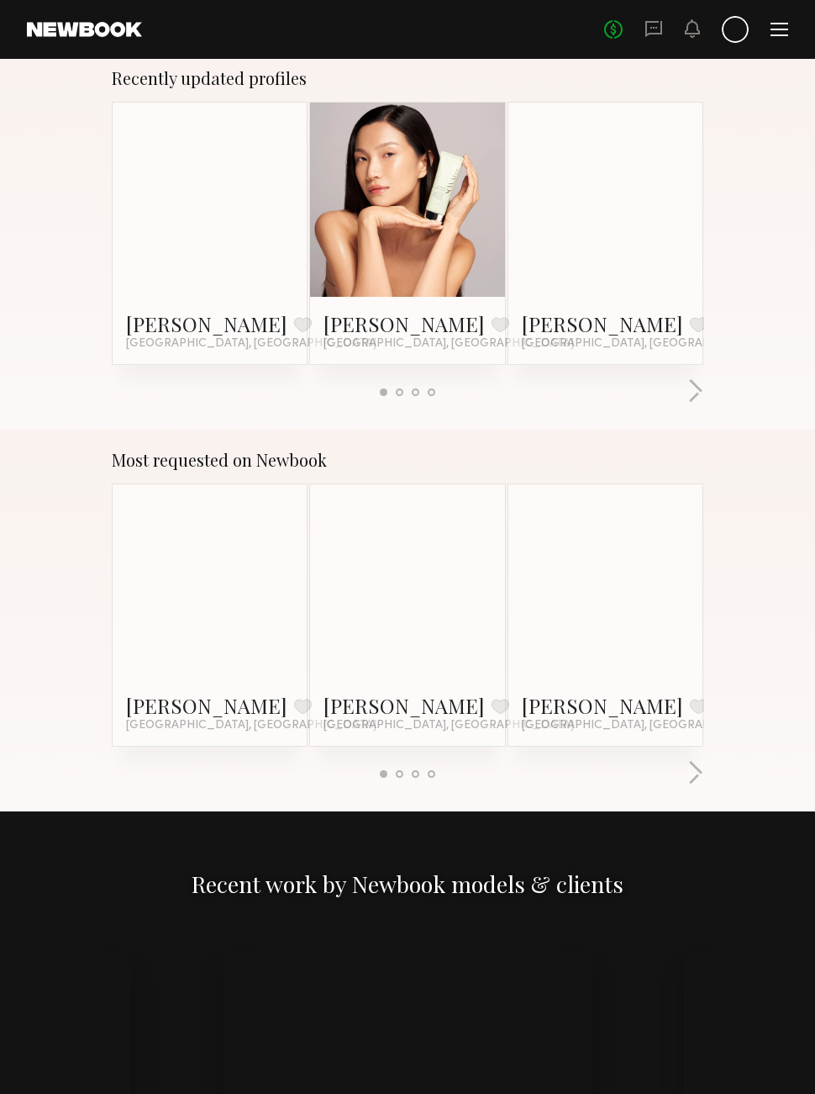
scroll to position [1041, 0]
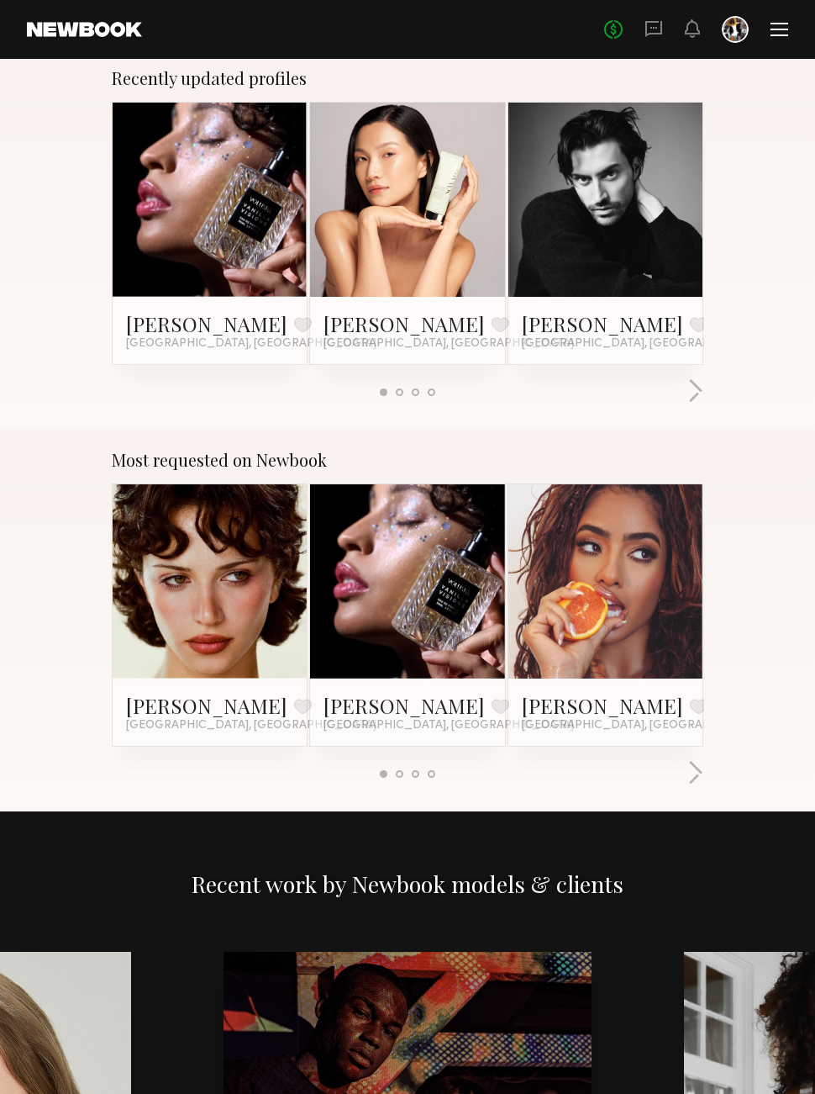
click at [644, 619] on link at bounding box center [605, 582] width 87 height 194
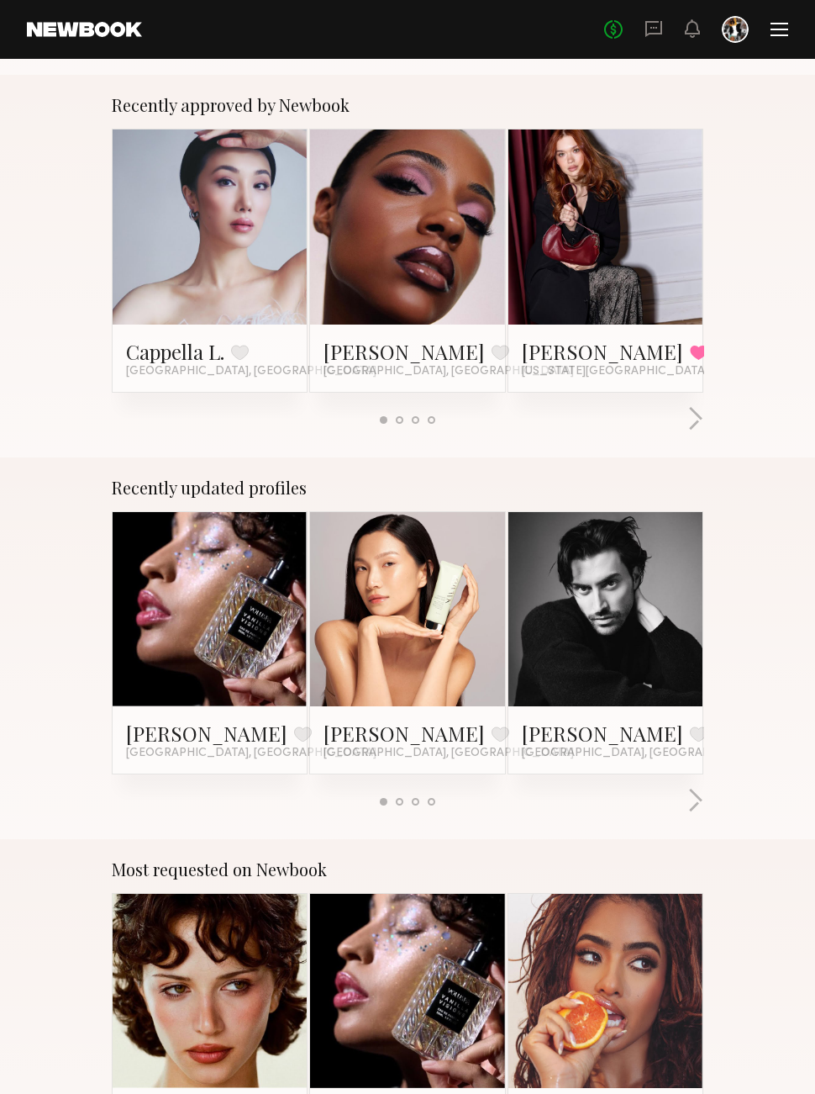
scroll to position [0, 0]
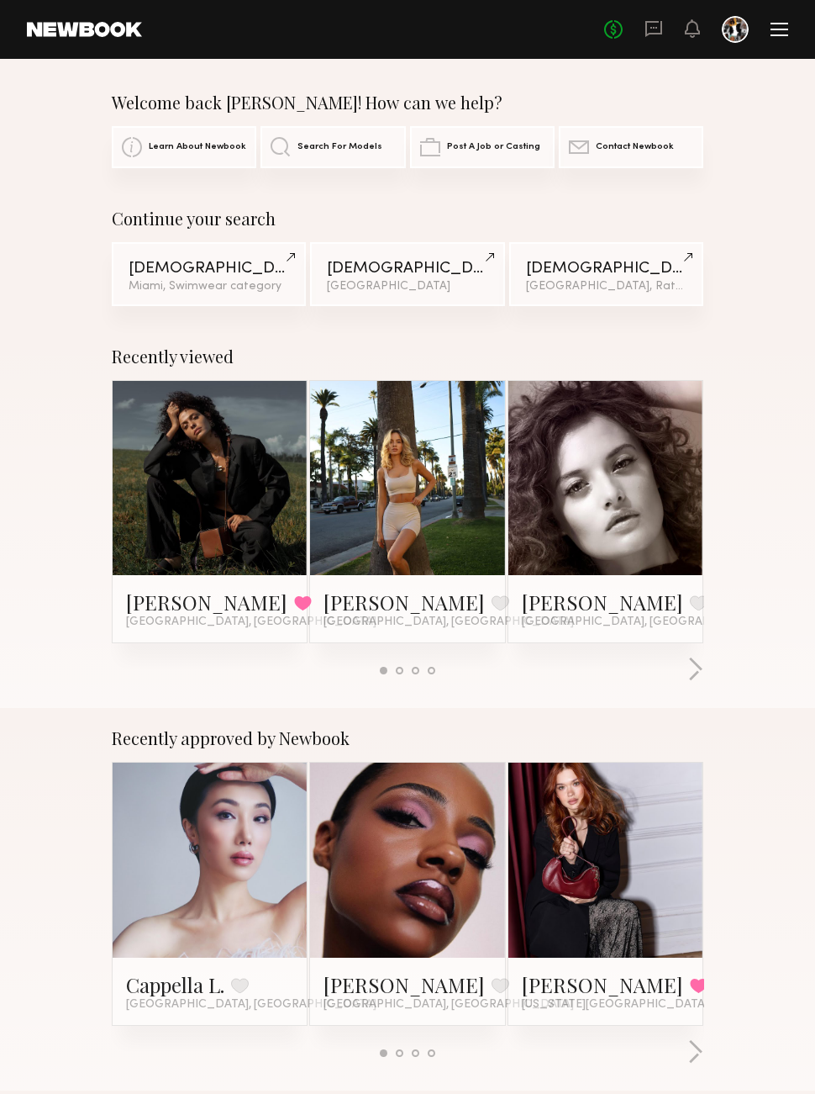
click at [769, 31] on div "No fees up to $5,000" at bounding box center [696, 29] width 184 height 27
click at [772, 12] on header "Home Models Requests Job Posts Favorites Sign Out No fees up to $5,000" at bounding box center [407, 29] width 815 height 59
click at [777, 27] on div at bounding box center [780, 29] width 18 height 13
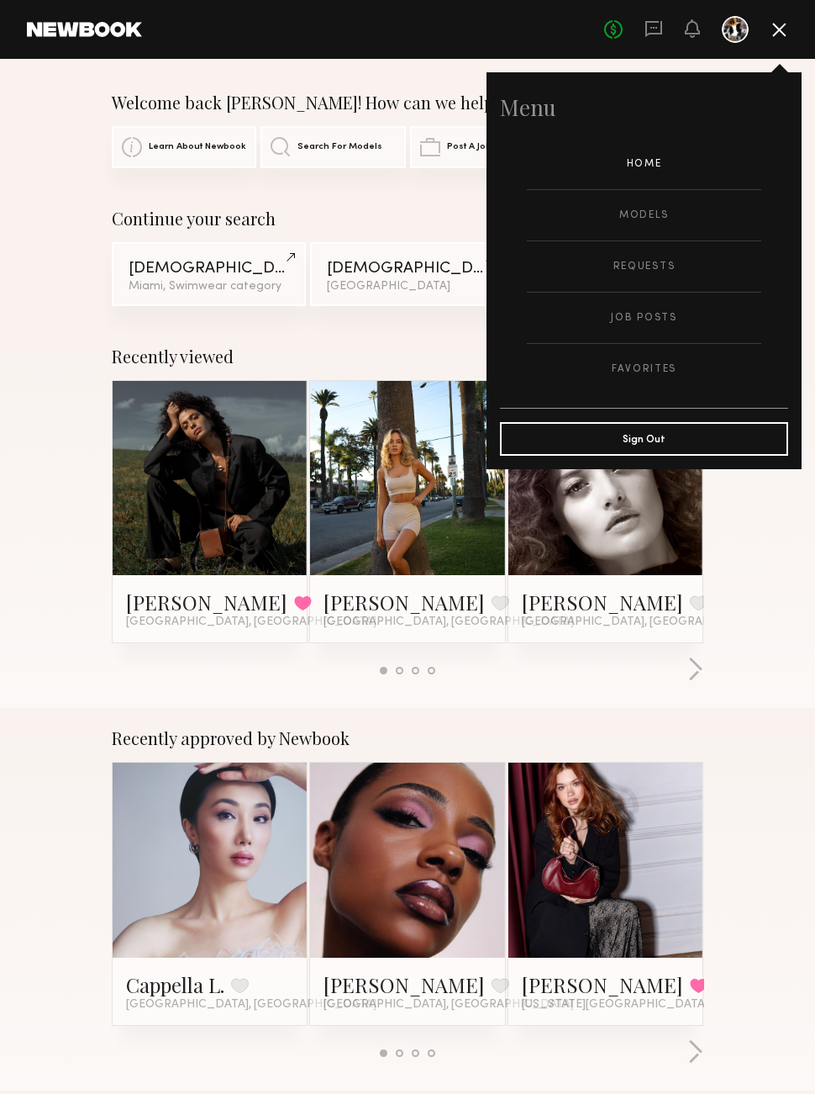
click at [634, 364] on link "Favorites" at bounding box center [644, 369] width 235 height 50
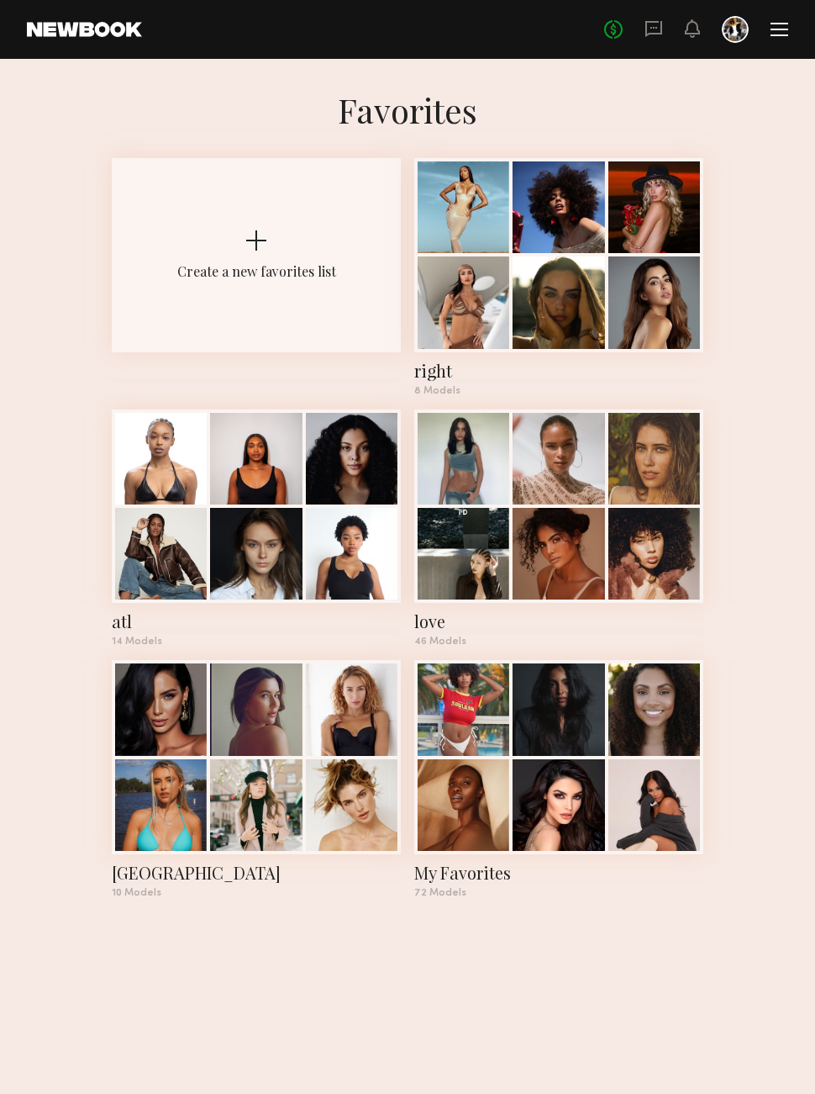
click at [284, 783] on div at bounding box center [256, 805] width 92 height 92
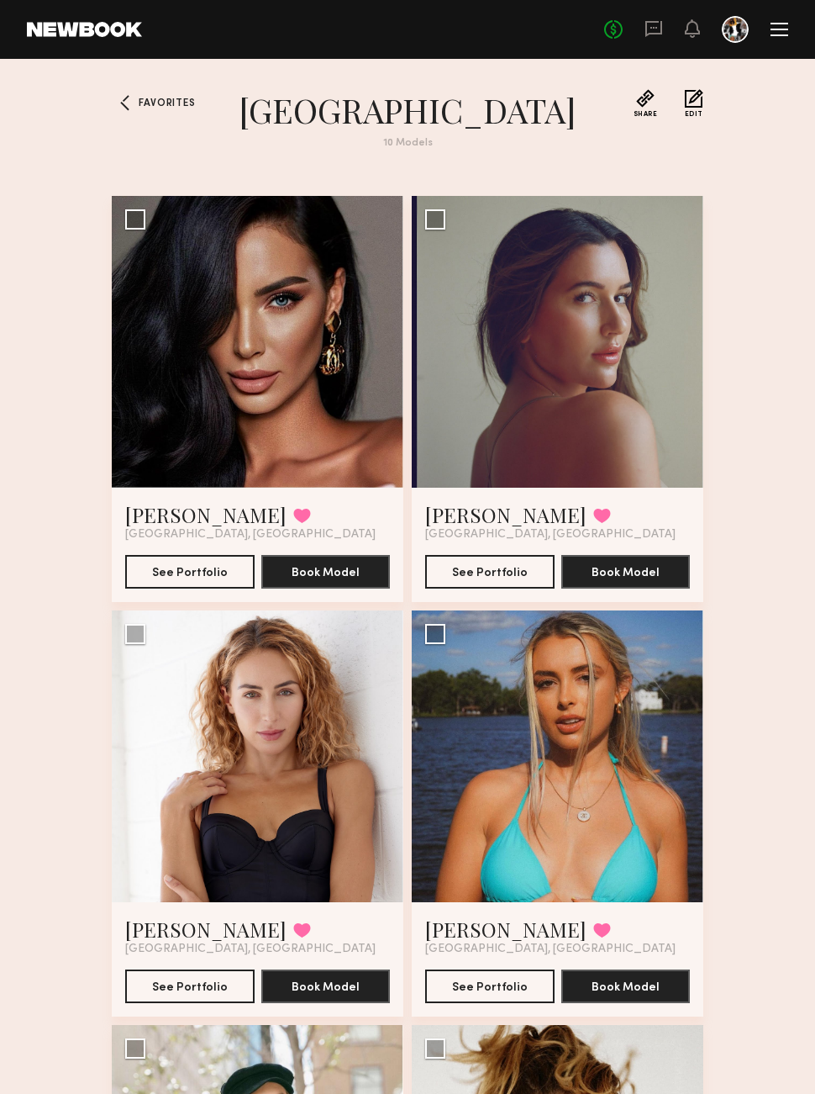
click at [289, 367] on div at bounding box center [258, 342] width 292 height 292
click at [176, 574] on button "See Portfolio" at bounding box center [189, 572] width 129 height 34
click at [581, 361] on div at bounding box center [558, 342] width 292 height 292
click at [556, 447] on div at bounding box center [558, 342] width 292 height 292
click at [578, 422] on div at bounding box center [558, 342] width 292 height 292
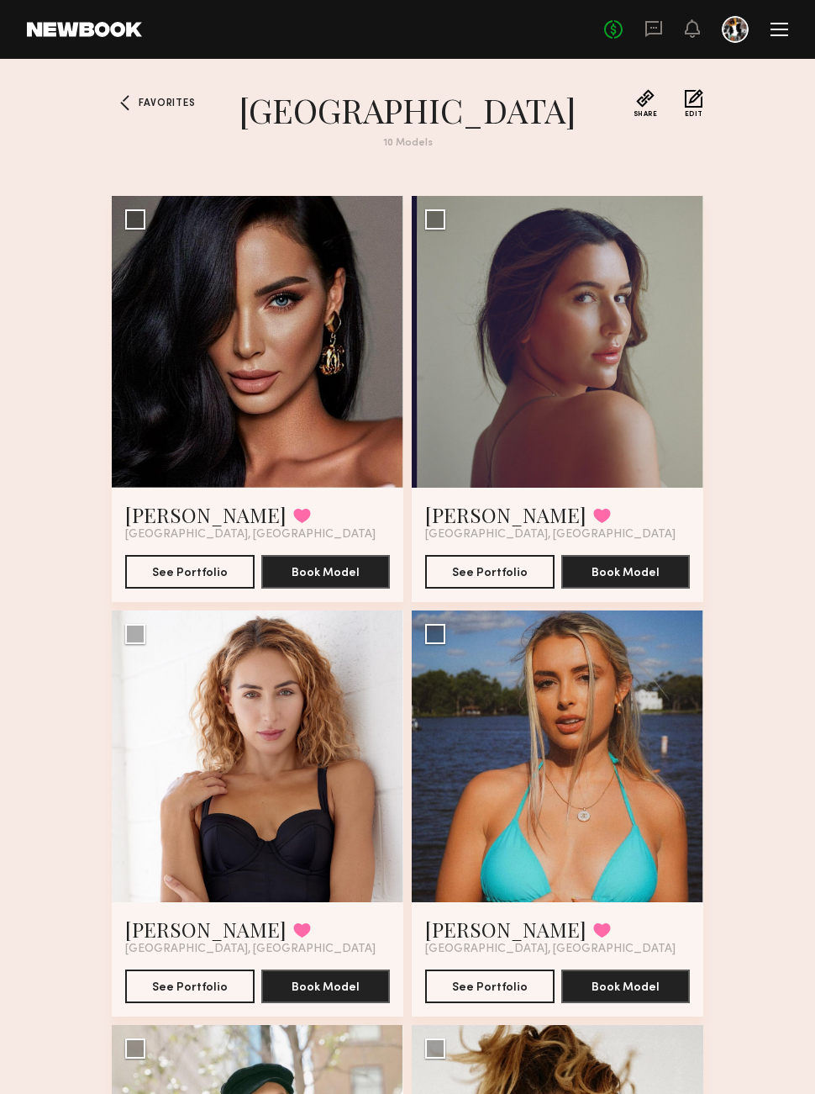
click at [483, 570] on button "See Portfolio" at bounding box center [489, 572] width 129 height 34
click at [156, 98] on span "Favorites" at bounding box center [167, 103] width 56 height 10
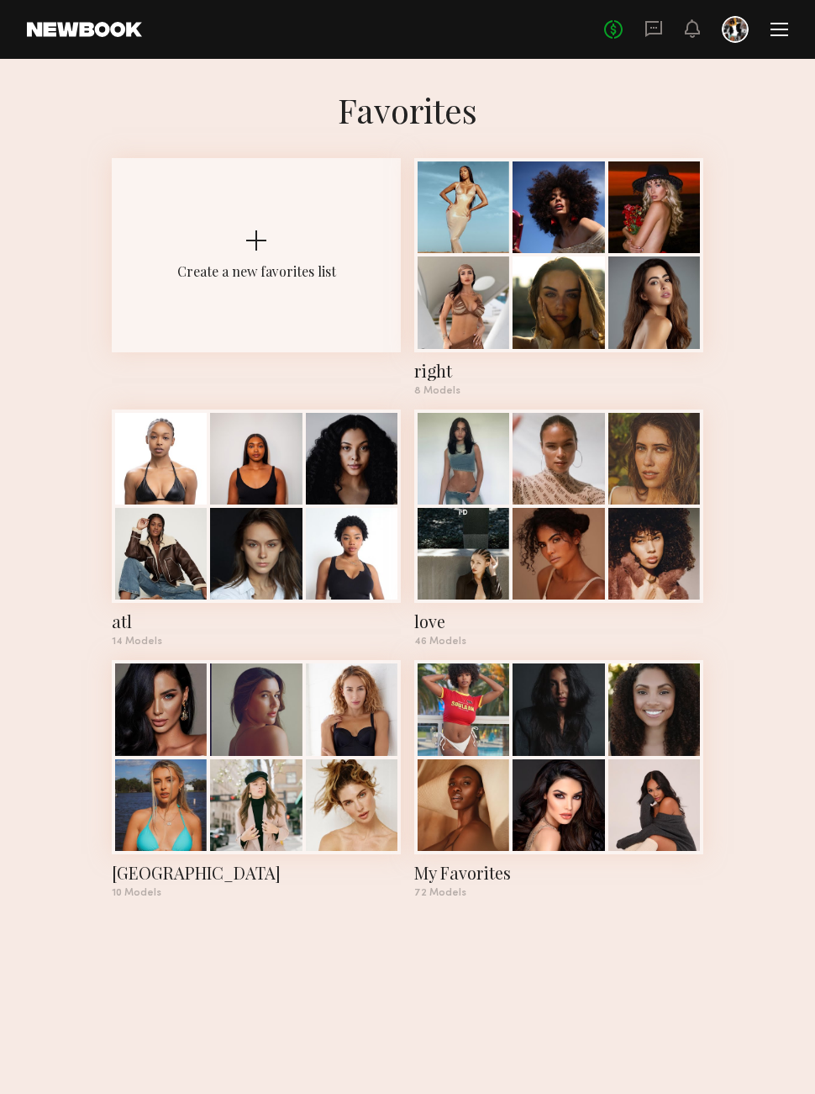
click at [266, 525] on div at bounding box center [256, 554] width 92 height 92
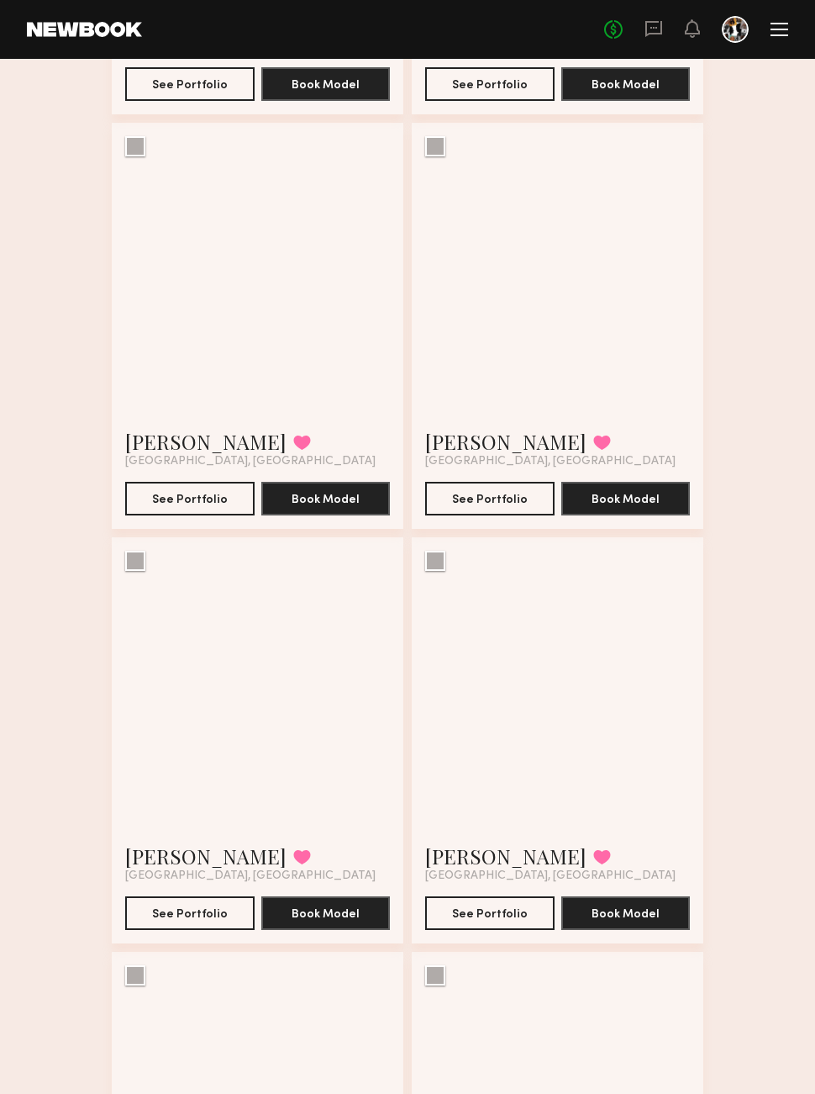
scroll to position [902, 0]
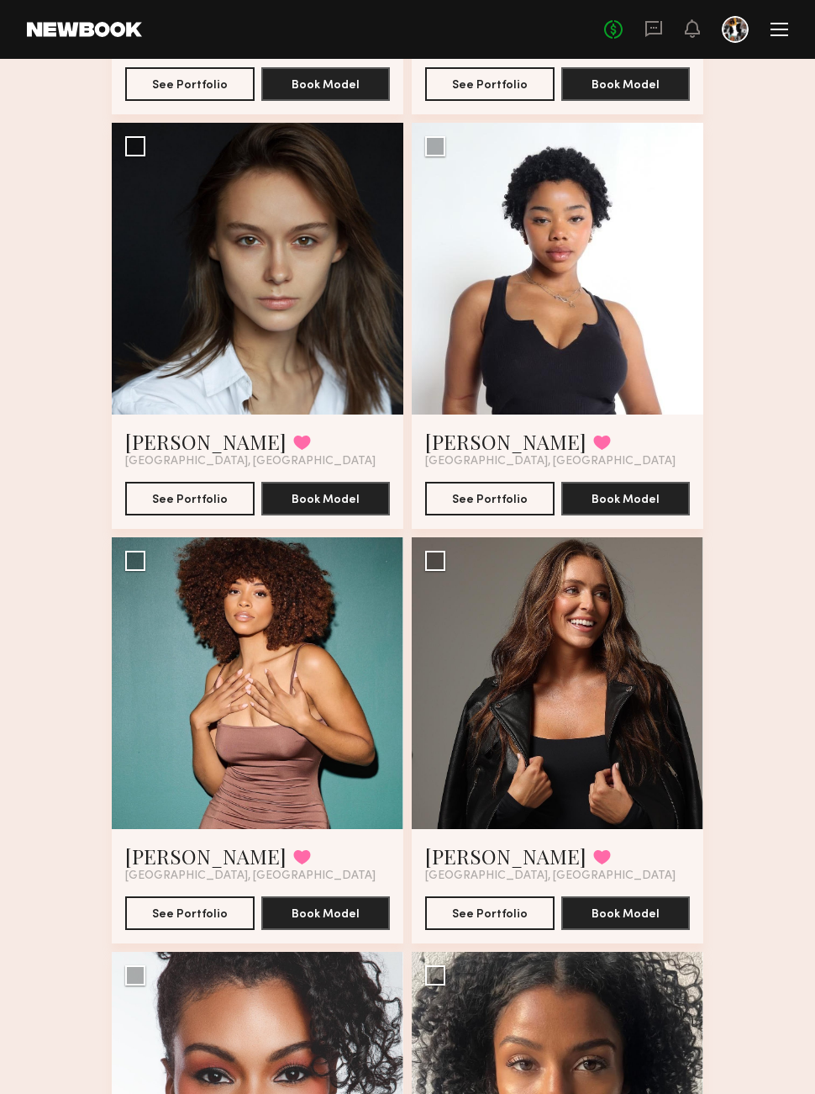
click at [277, 784] on div at bounding box center [258, 683] width 292 height 292
click at [206, 917] on button "See Portfolio" at bounding box center [189, 913] width 129 height 34
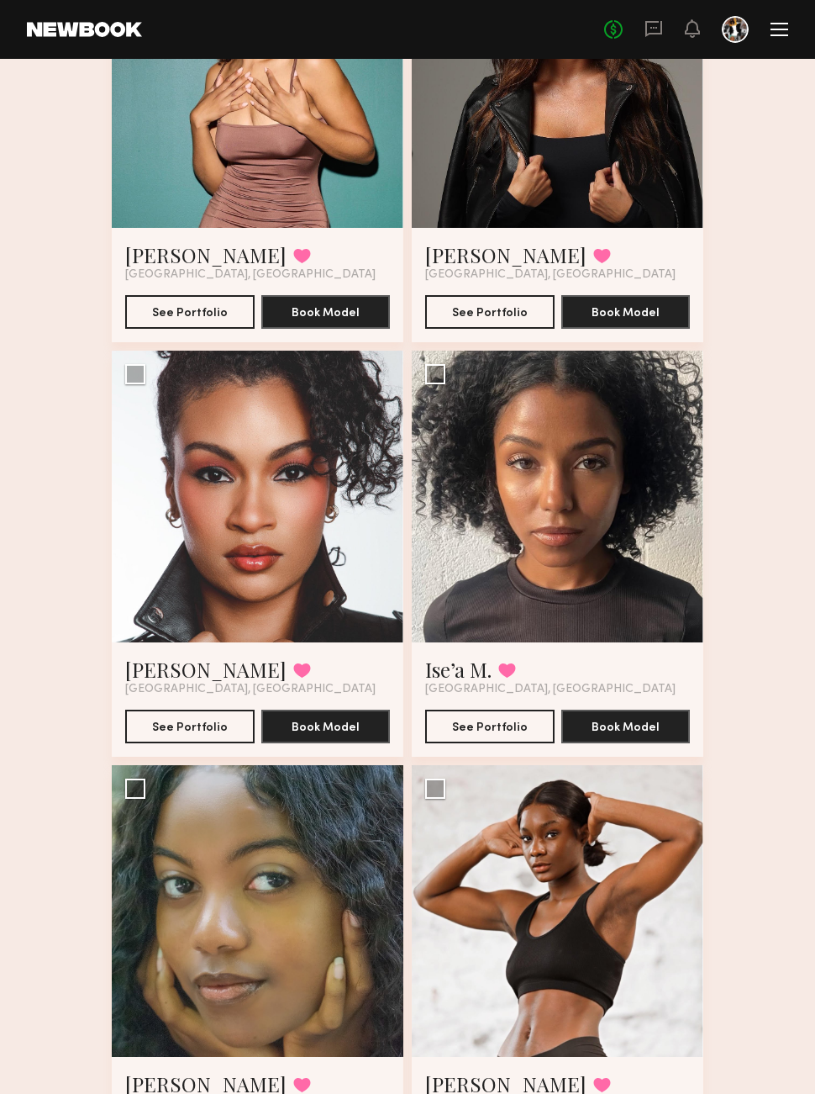
scroll to position [1504, 0]
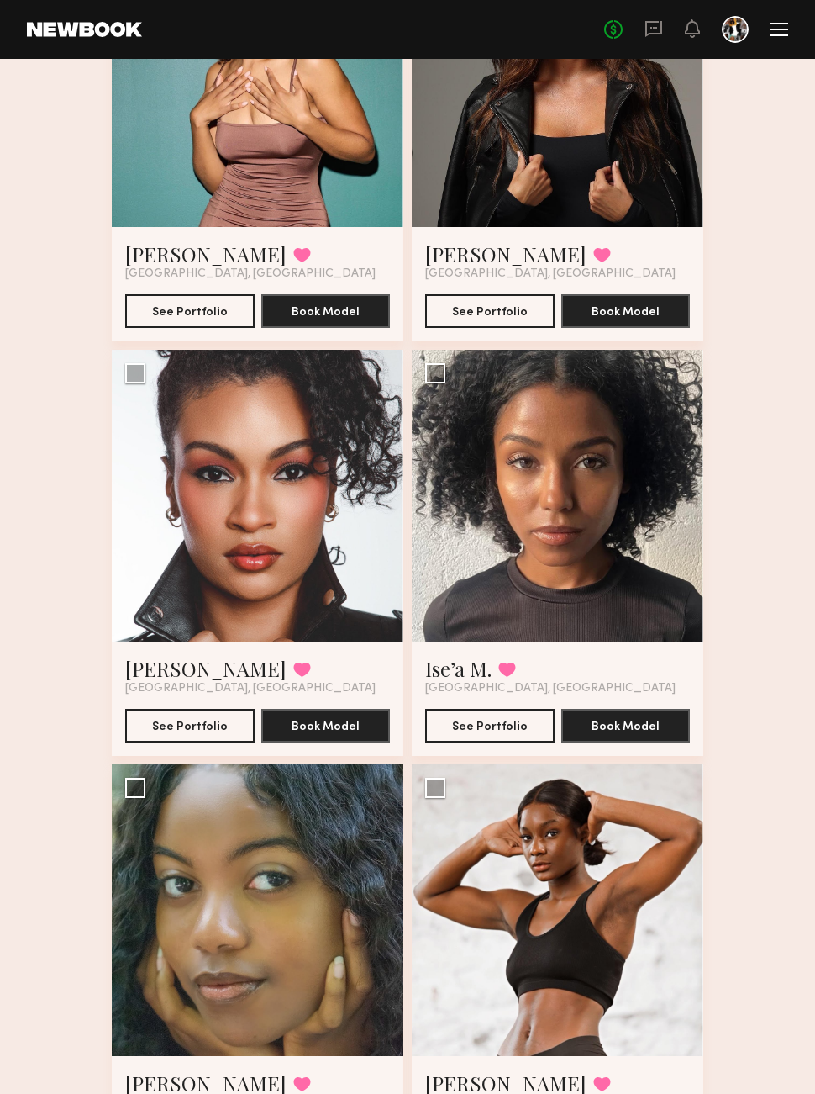
click at [276, 546] on div at bounding box center [258, 496] width 292 height 292
click at [203, 703] on div "See Portfolio Book Model" at bounding box center [257, 718] width 265 height 47
click at [195, 723] on button "See Portfolio" at bounding box center [189, 726] width 129 height 34
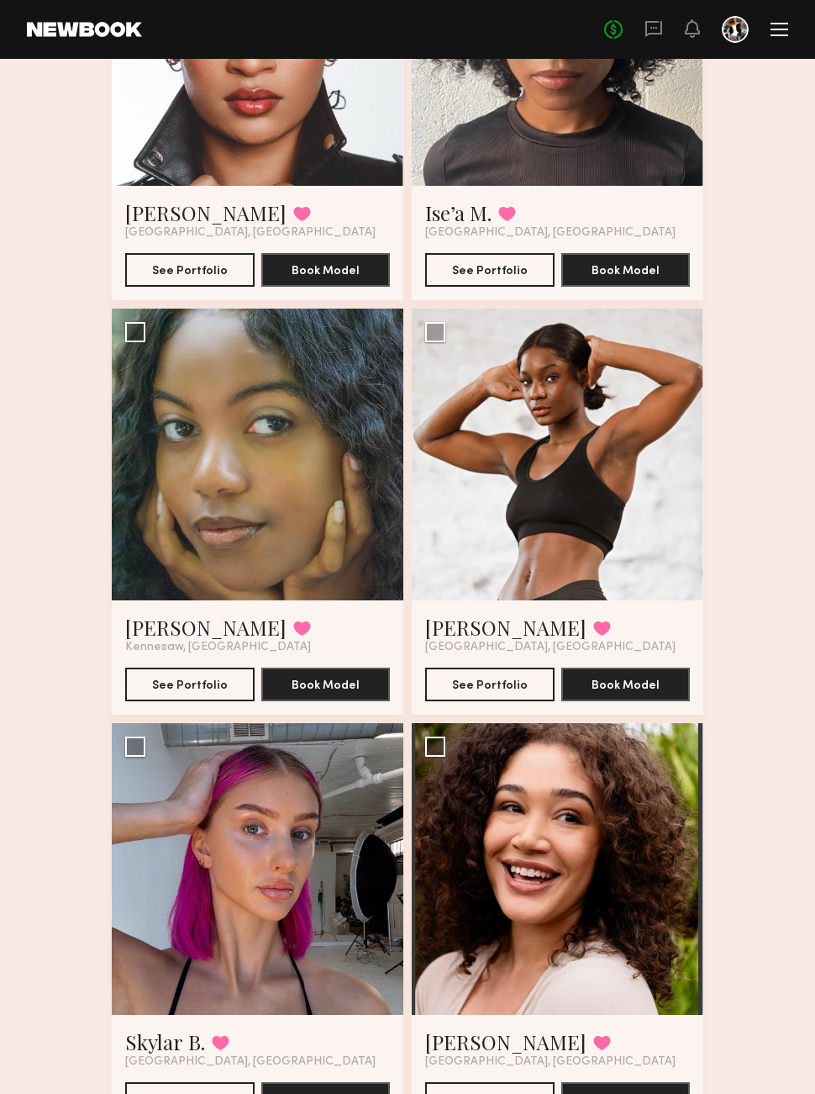
scroll to position [1976, 0]
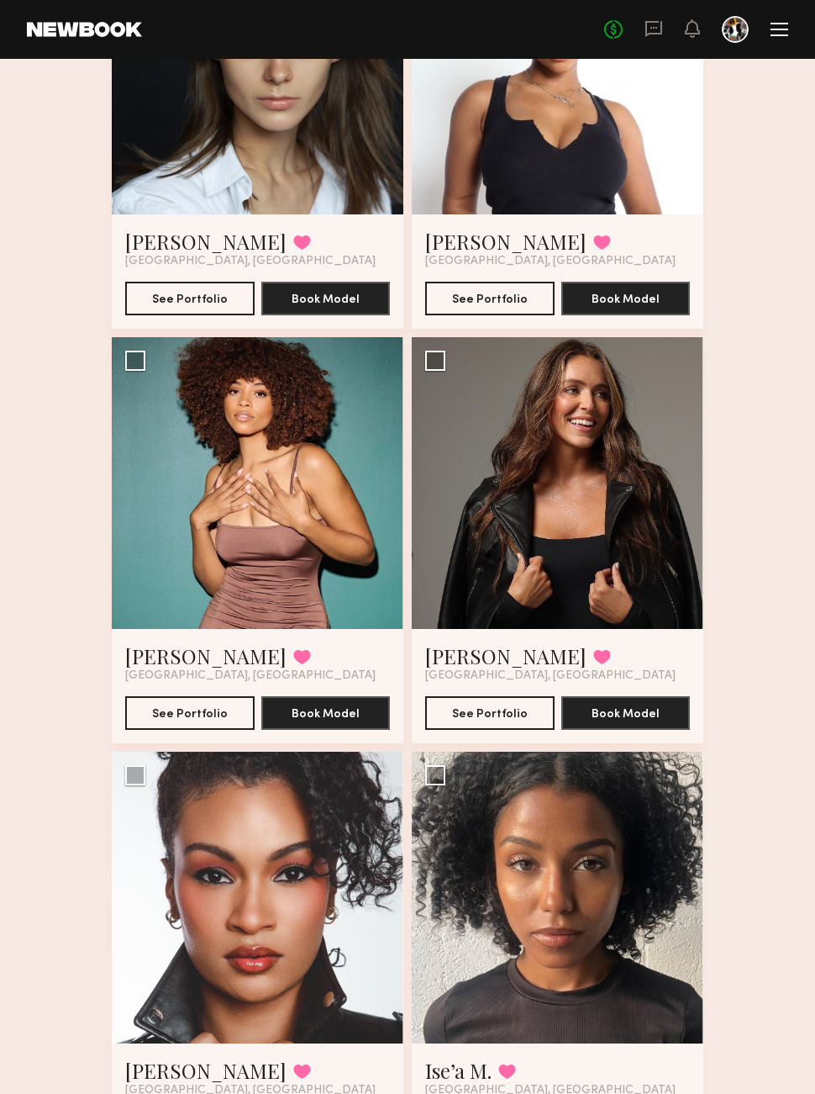
scroll to position [54, 0]
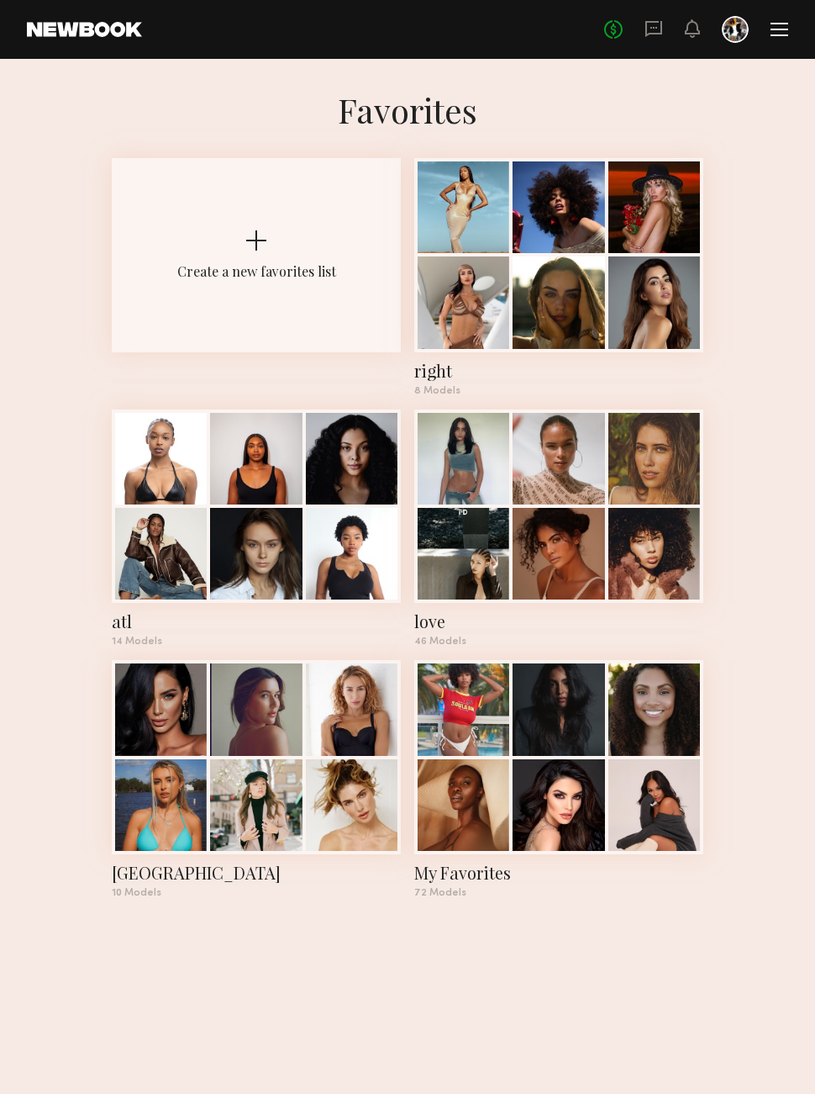
click at [569, 759] on div at bounding box center [559, 805] width 92 height 92
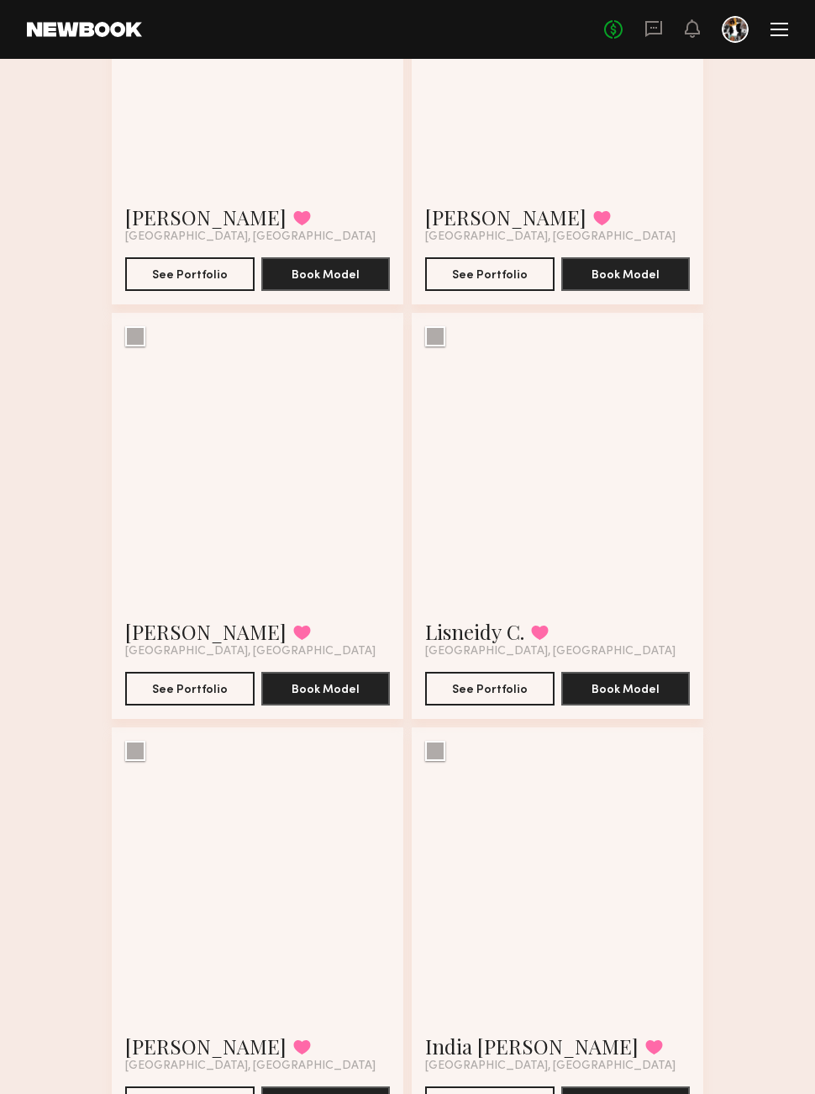
scroll to position [1541, 0]
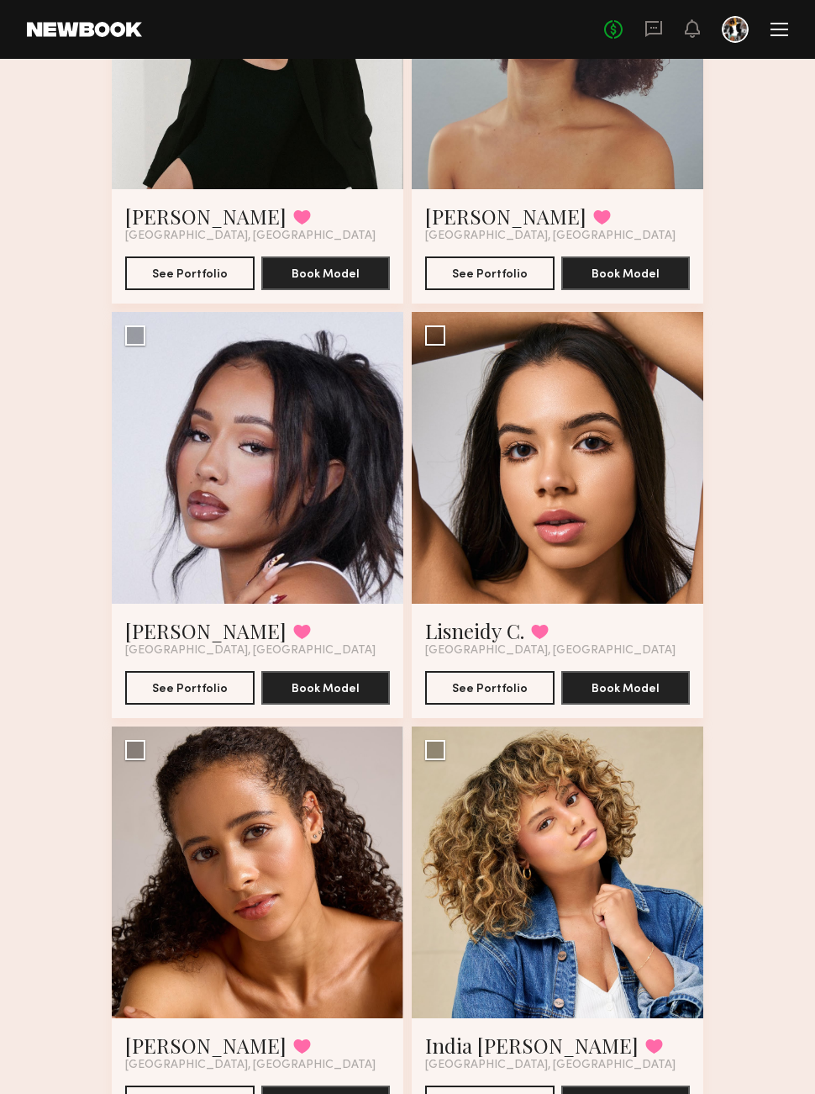
click at [208, 1093] on button "See Portfolio" at bounding box center [189, 1103] width 129 height 34
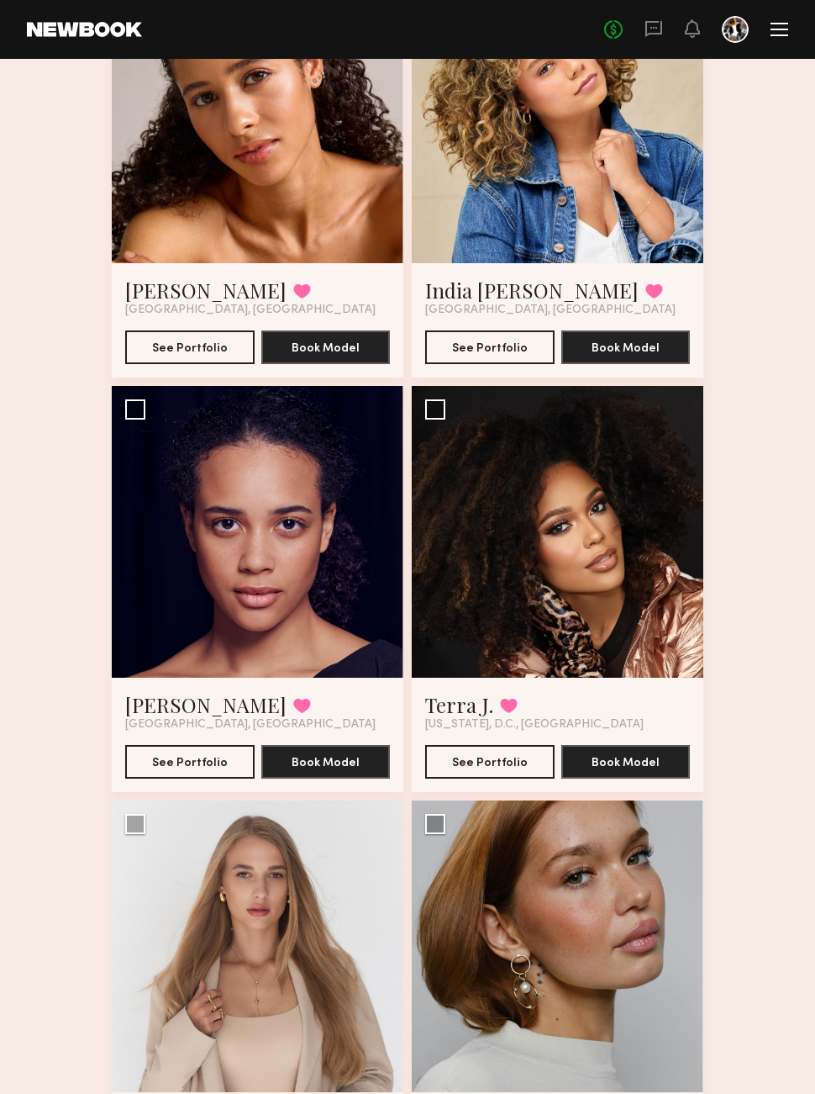
scroll to position [2297, 0]
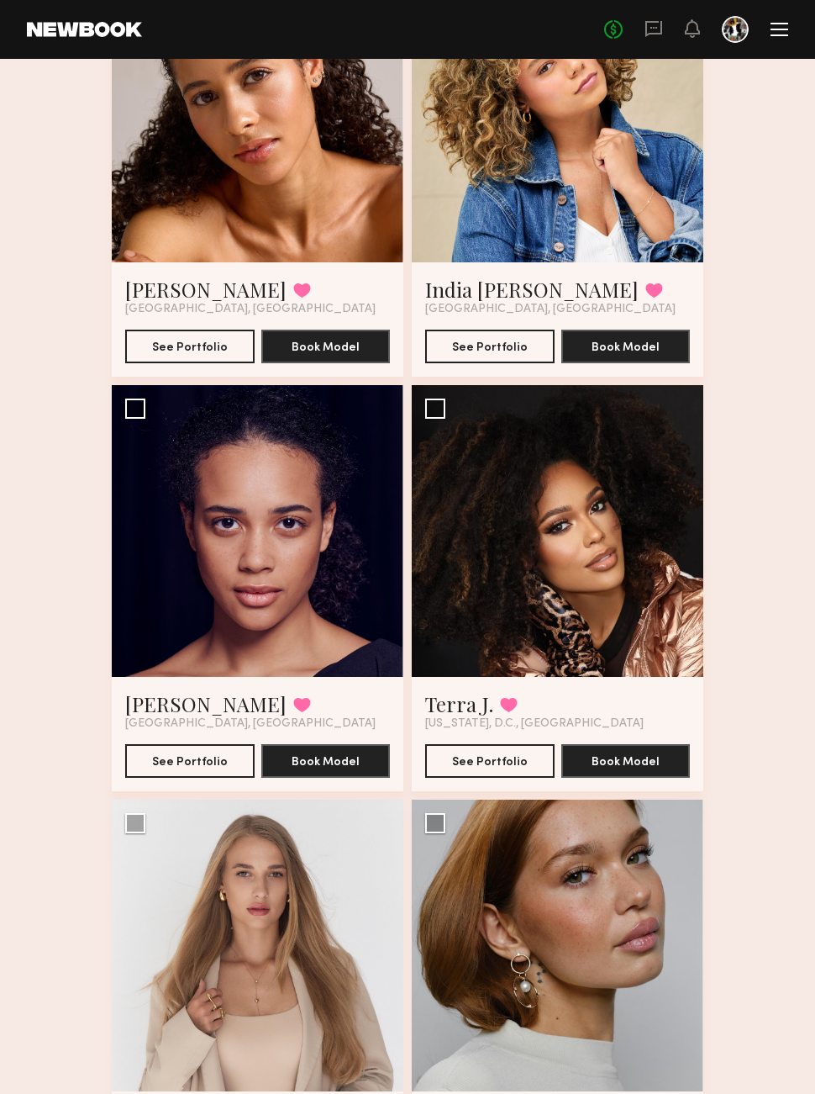
click at [511, 751] on button "See Portfolio" at bounding box center [489, 761] width 129 height 34
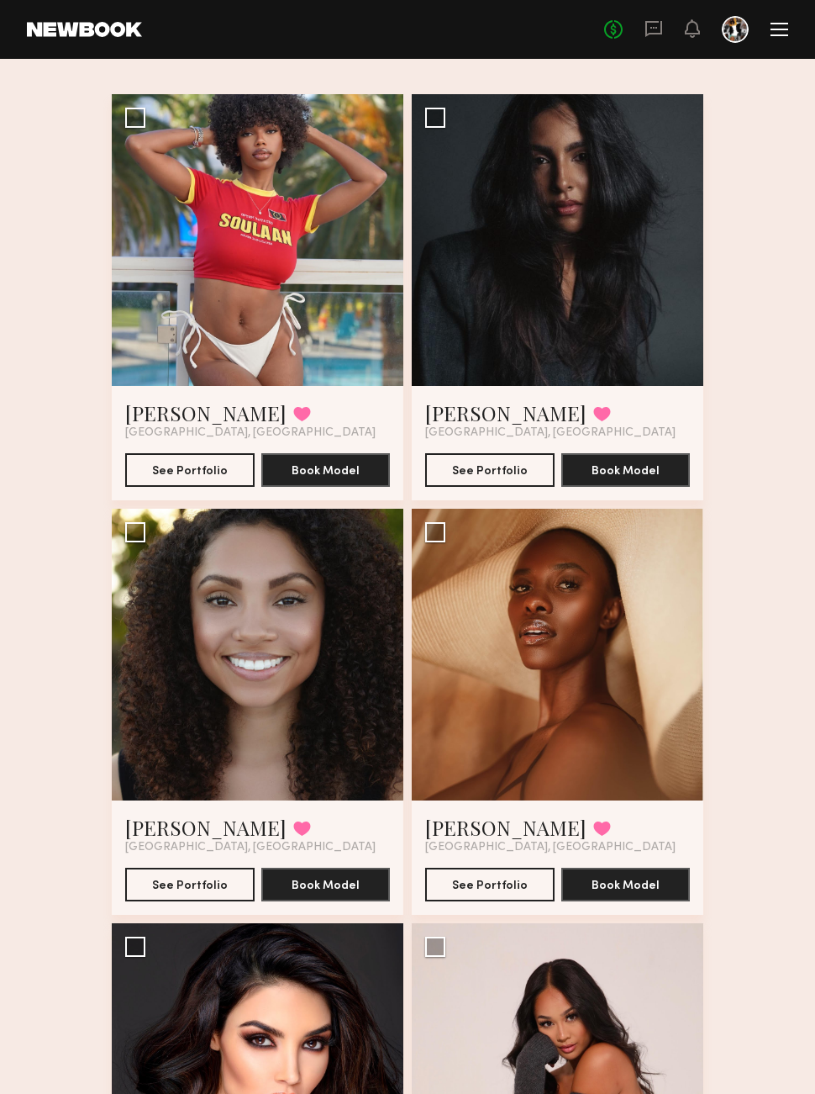
scroll to position [0, 0]
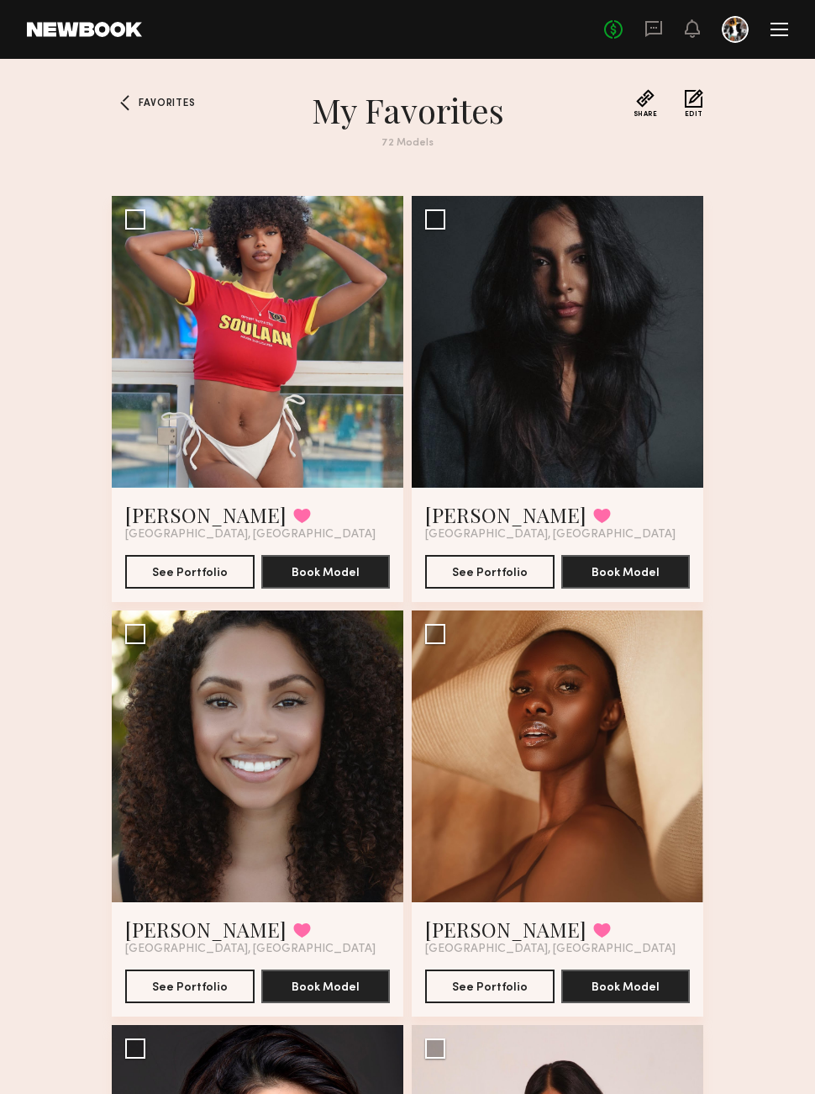
click at [794, 30] on header "Home Models Requests Job Posts Favorites Sign Out No fees up to $5,000" at bounding box center [407, 29] width 815 height 59
click at [774, 10] on header "Home Models Requests Job Posts Favorites Sign Out No fees up to $5,000" at bounding box center [407, 29] width 815 height 59
click at [76, 29] on link at bounding box center [84, 29] width 115 height 15
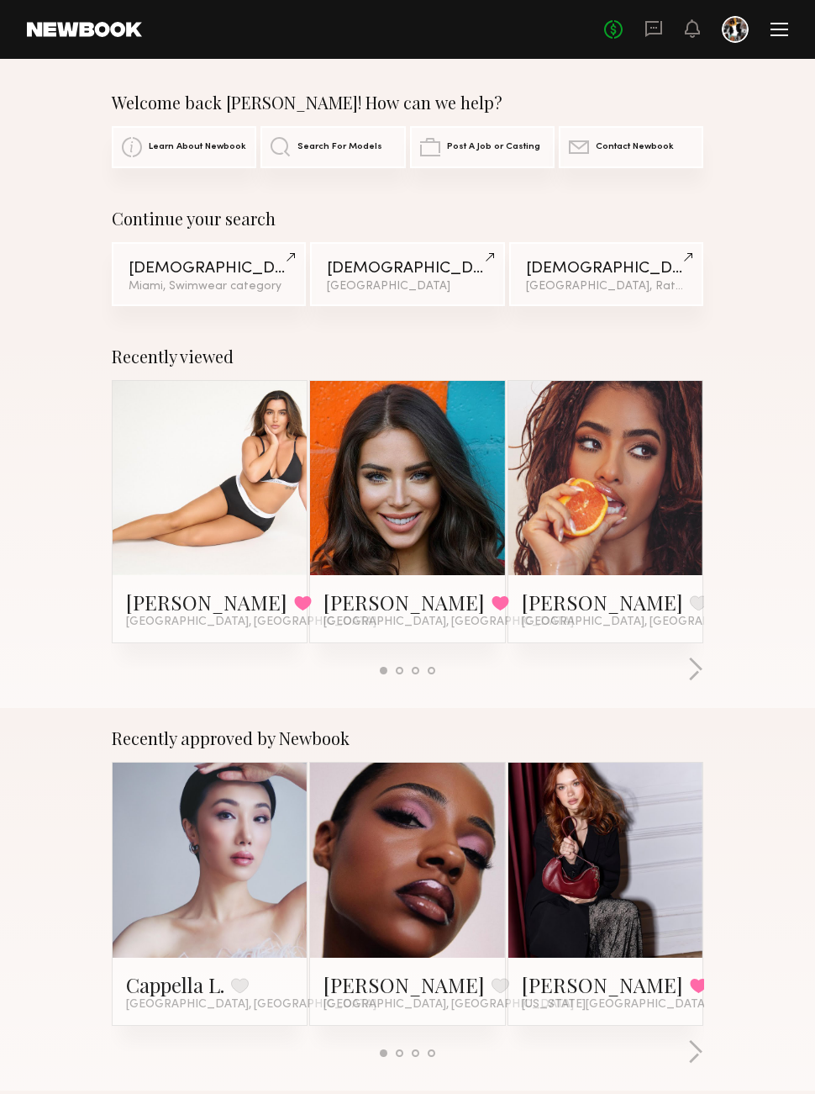
click at [325, 134] on link "Search For Models" at bounding box center [333, 147] width 145 height 42
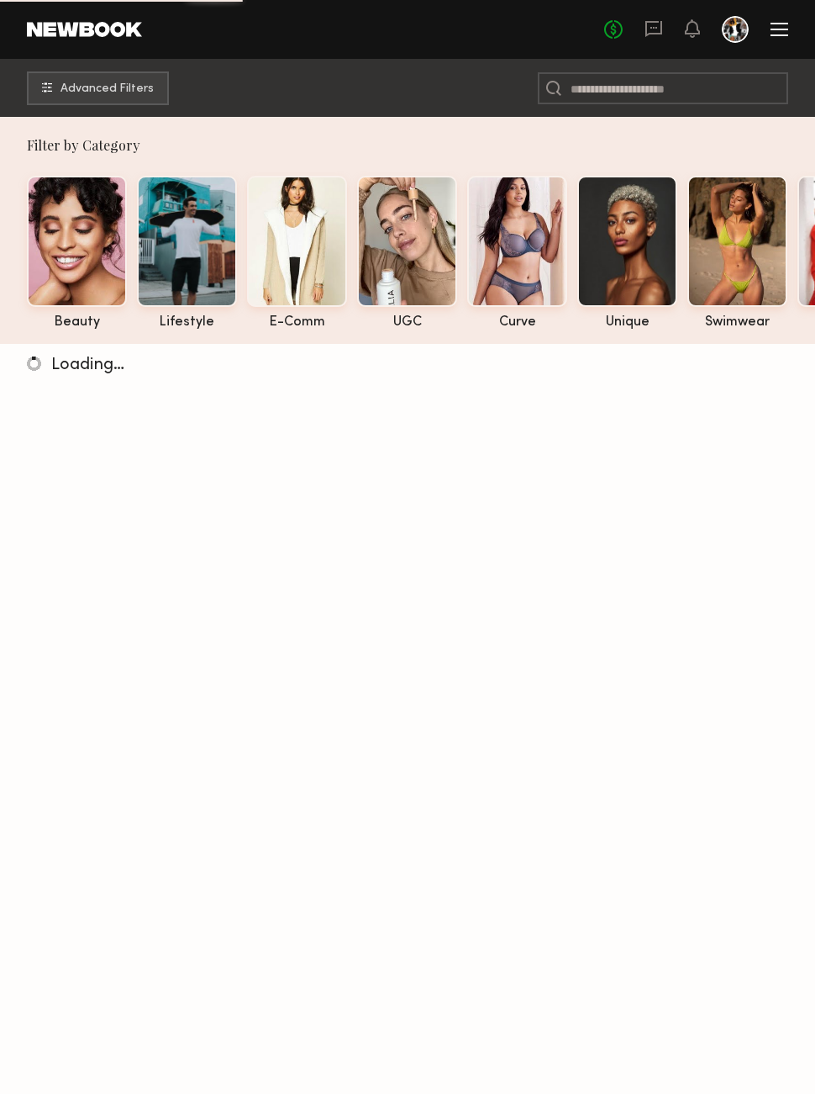
click at [99, 1082] on div "Loading…" at bounding box center [407, 891] width 815 height 1094
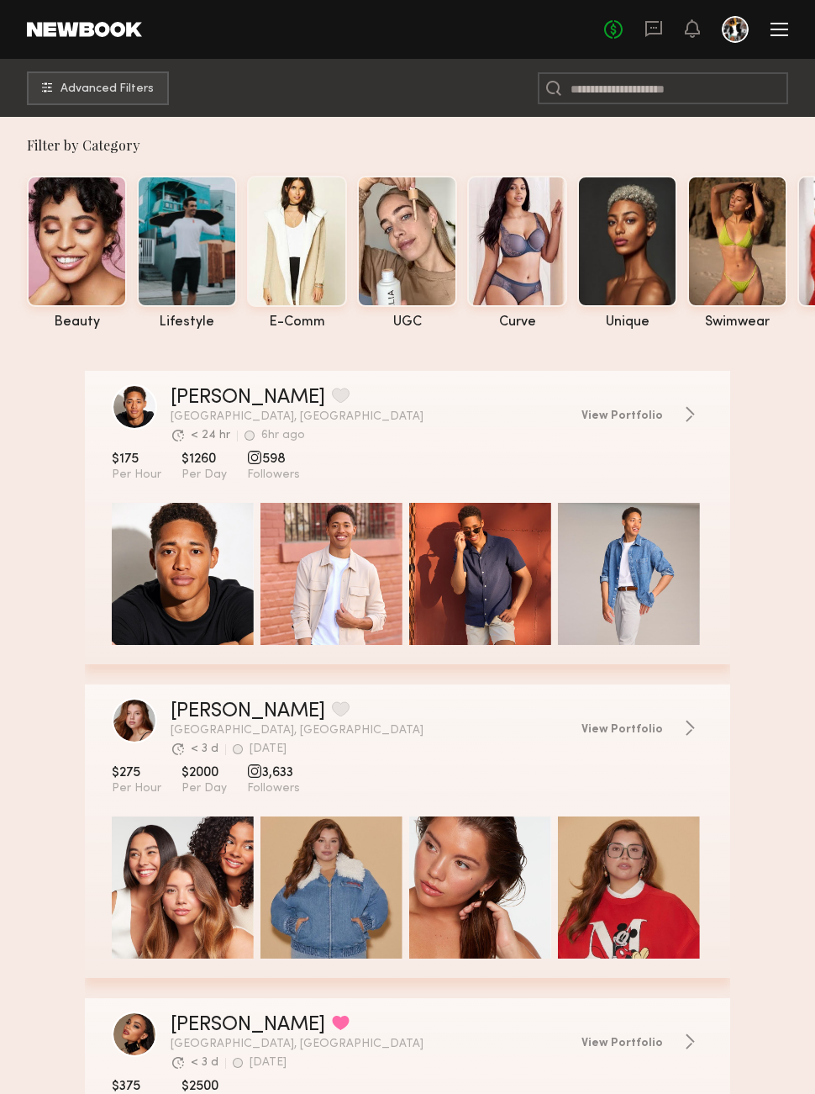
click at [69, 75] on button "Advanced Filters" at bounding box center [98, 88] width 142 height 34
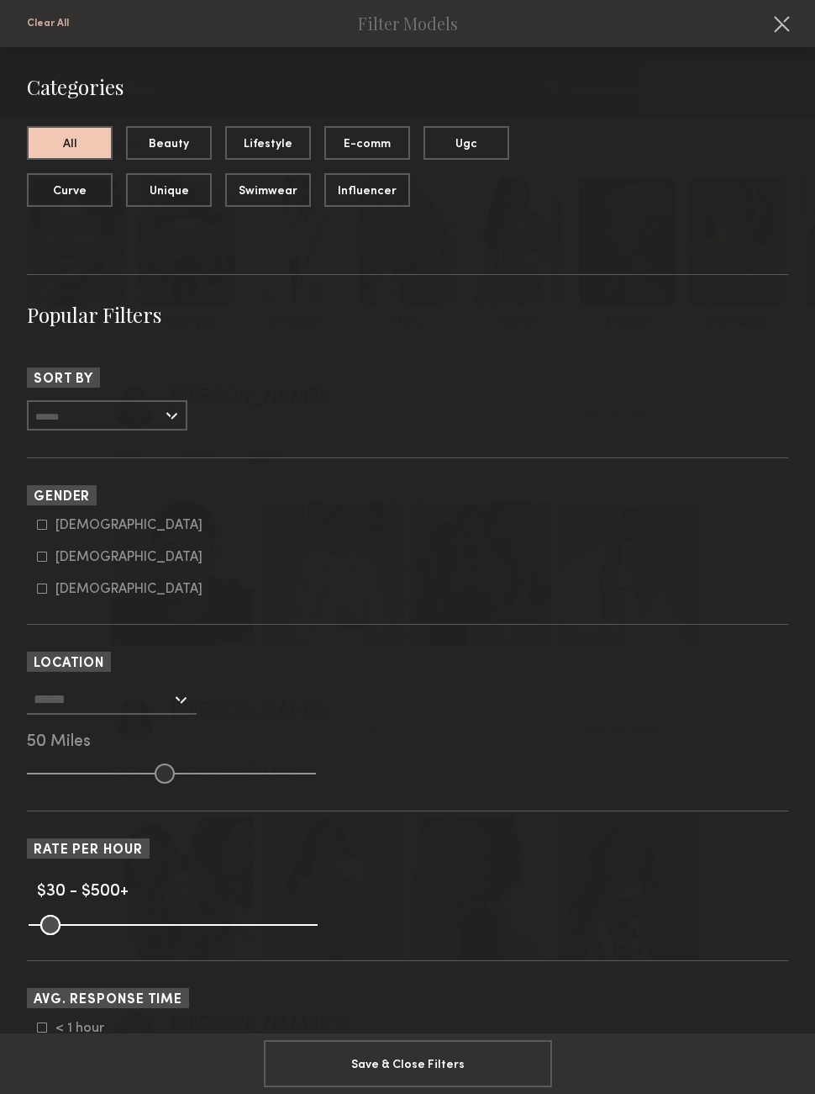
click at [45, 555] on icon at bounding box center [42, 556] width 9 height 9
type input "**"
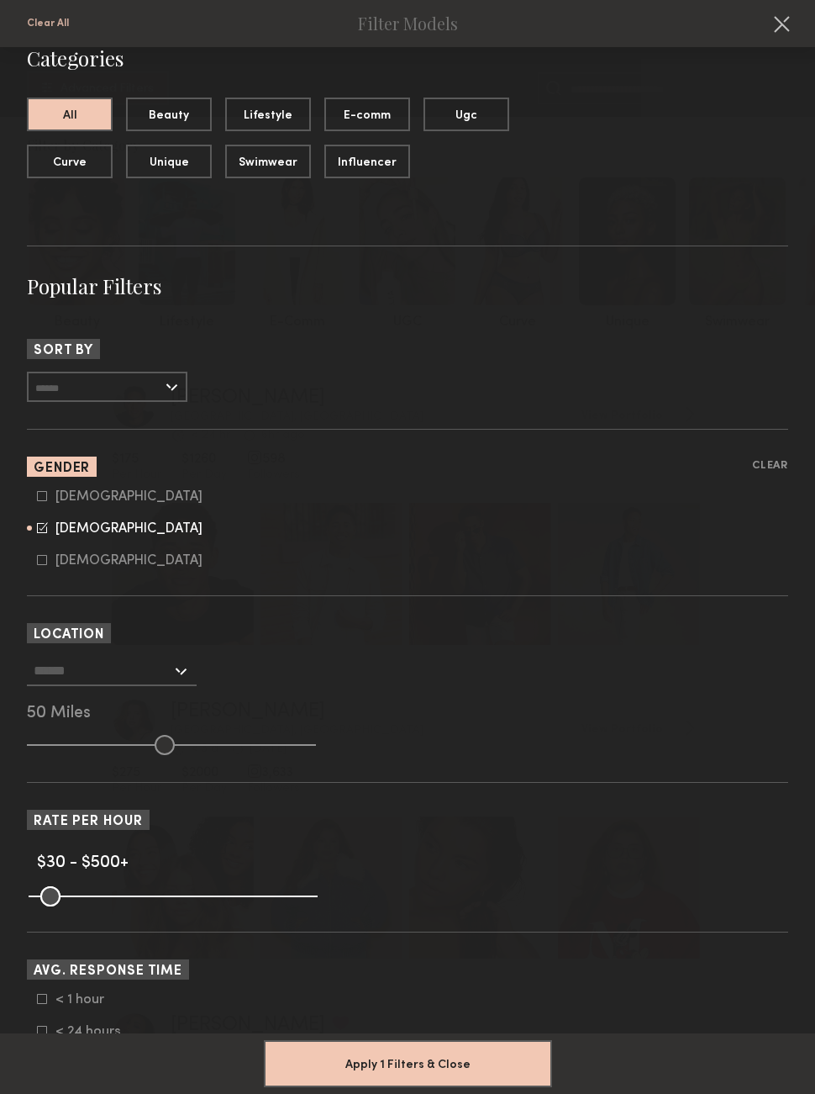
scroll to position [34, 0]
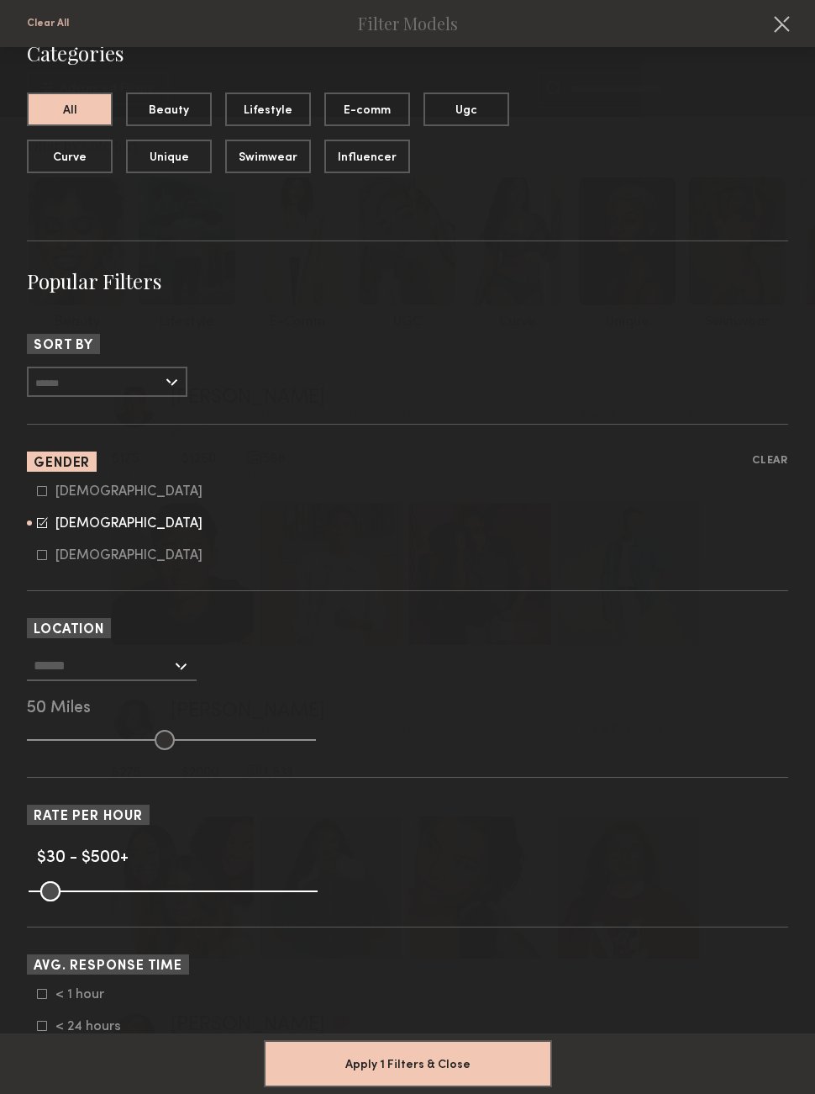
click at [69, 676] on input "text" at bounding box center [103, 665] width 138 height 29
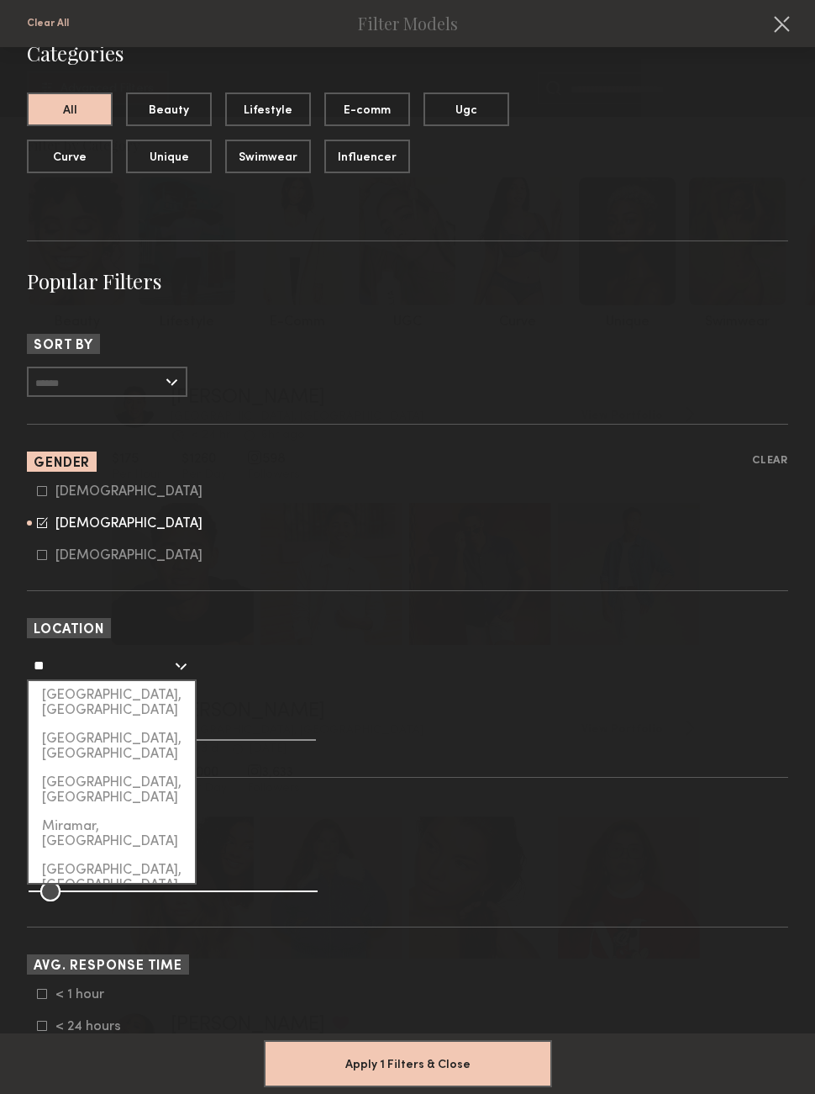
click at [75, 730] on div "[GEOGRAPHIC_DATA], [GEOGRAPHIC_DATA]" at bounding box center [112, 747] width 166 height 44
type input "*********"
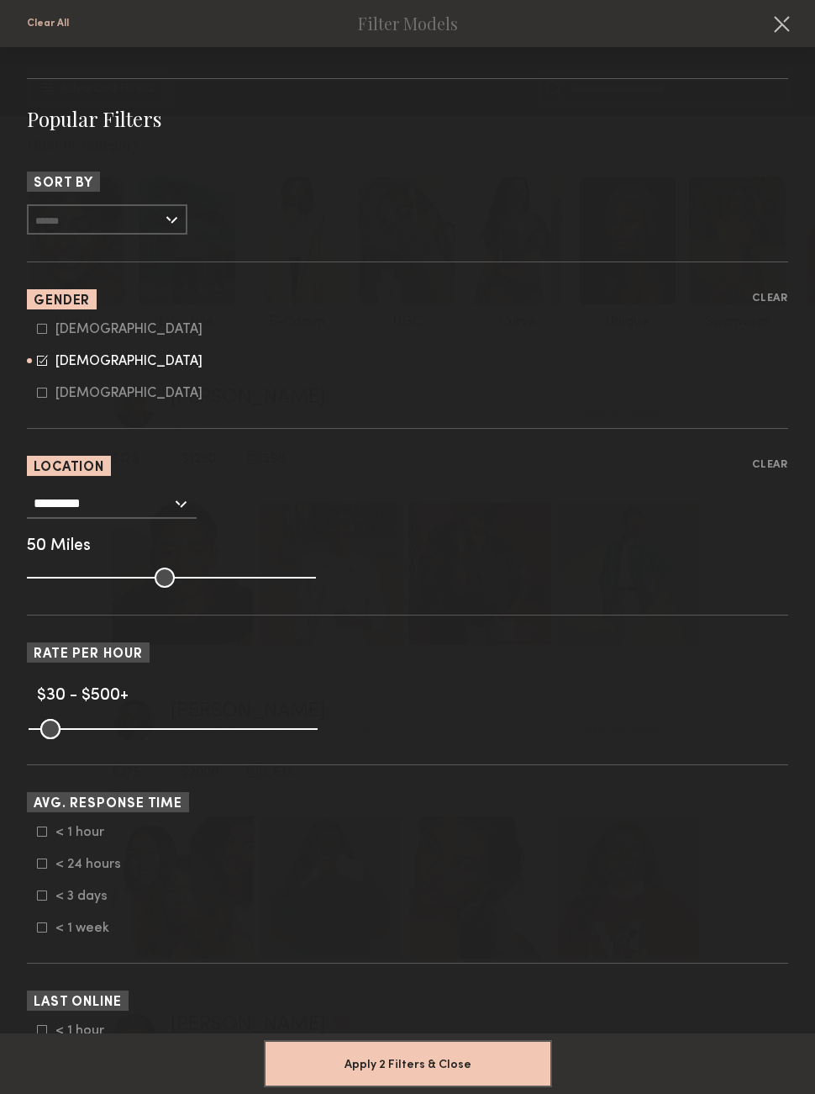
scroll to position [202, 0]
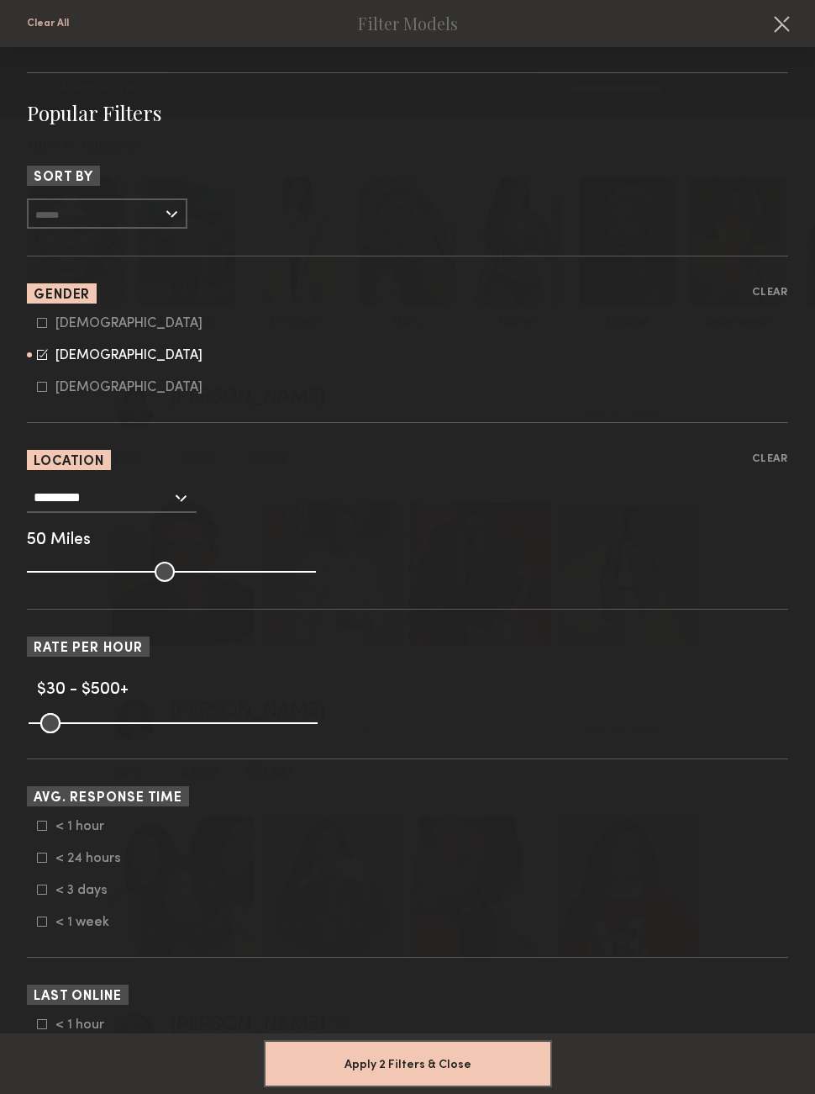
click at [46, 830] on icon at bounding box center [42, 825] width 9 height 9
click at [40, 862] on icon at bounding box center [42, 857] width 9 height 9
click at [49, 894] on label "< 3 days" at bounding box center [79, 889] width 84 height 10
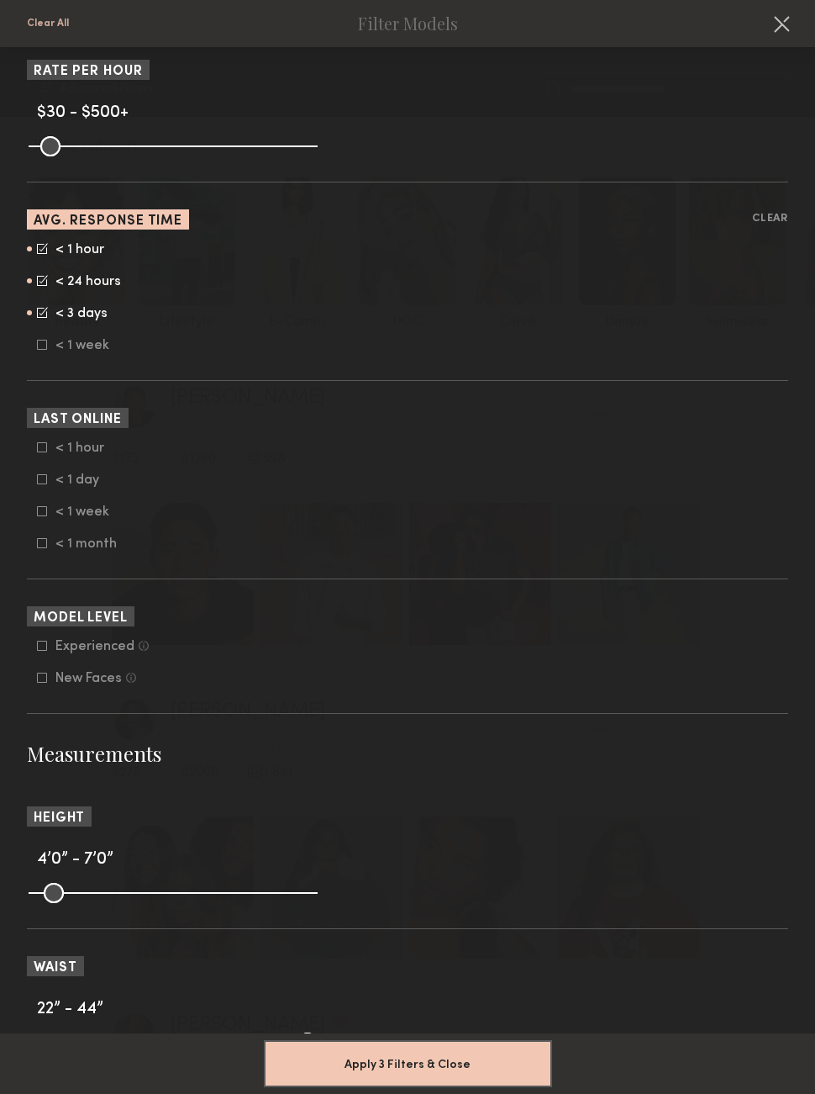
scroll to position [776, 0]
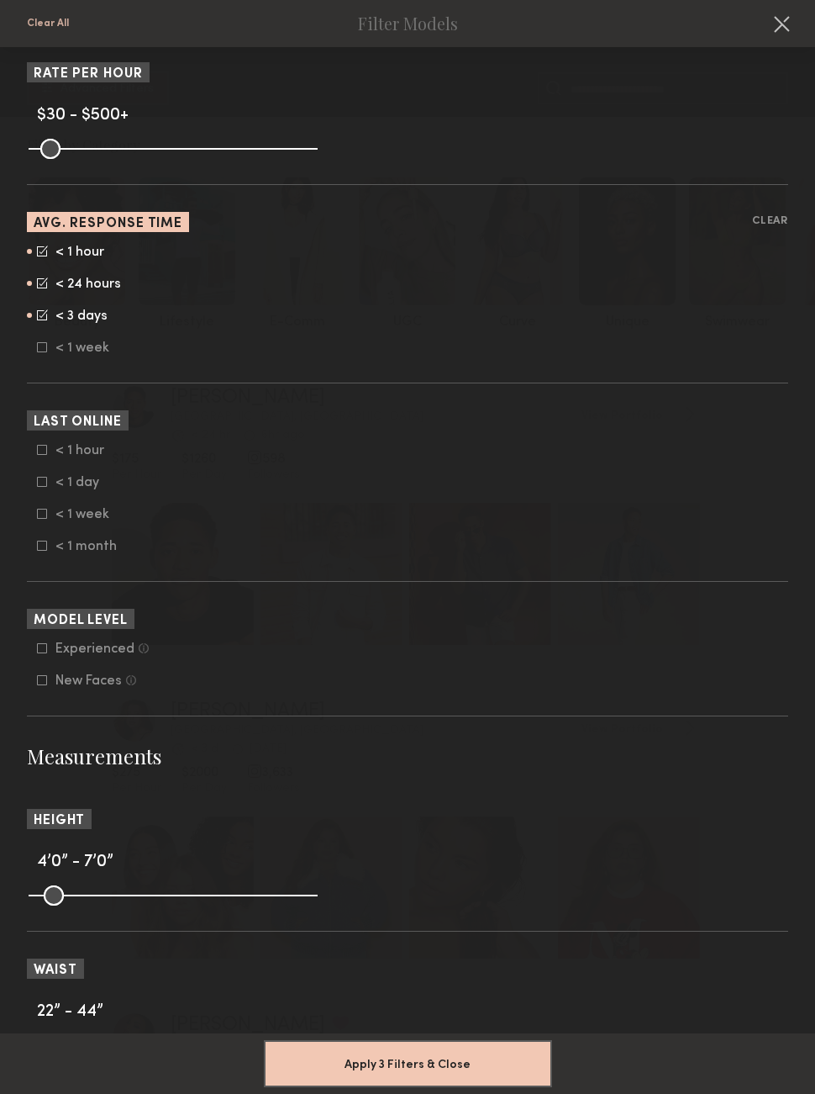
click at [41, 455] on icon at bounding box center [42, 449] width 9 height 9
click at [41, 487] on icon at bounding box center [42, 482] width 10 height 10
click at [42, 515] on form "< 1 hour < 1 day < 1 week < 1 month" at bounding box center [412, 498] width 751 height 111
click at [50, 519] on form "< 1 hour < 1 day < 1 week < 1 month" at bounding box center [412, 498] width 751 height 111
click at [43, 519] on icon at bounding box center [42, 514] width 10 height 10
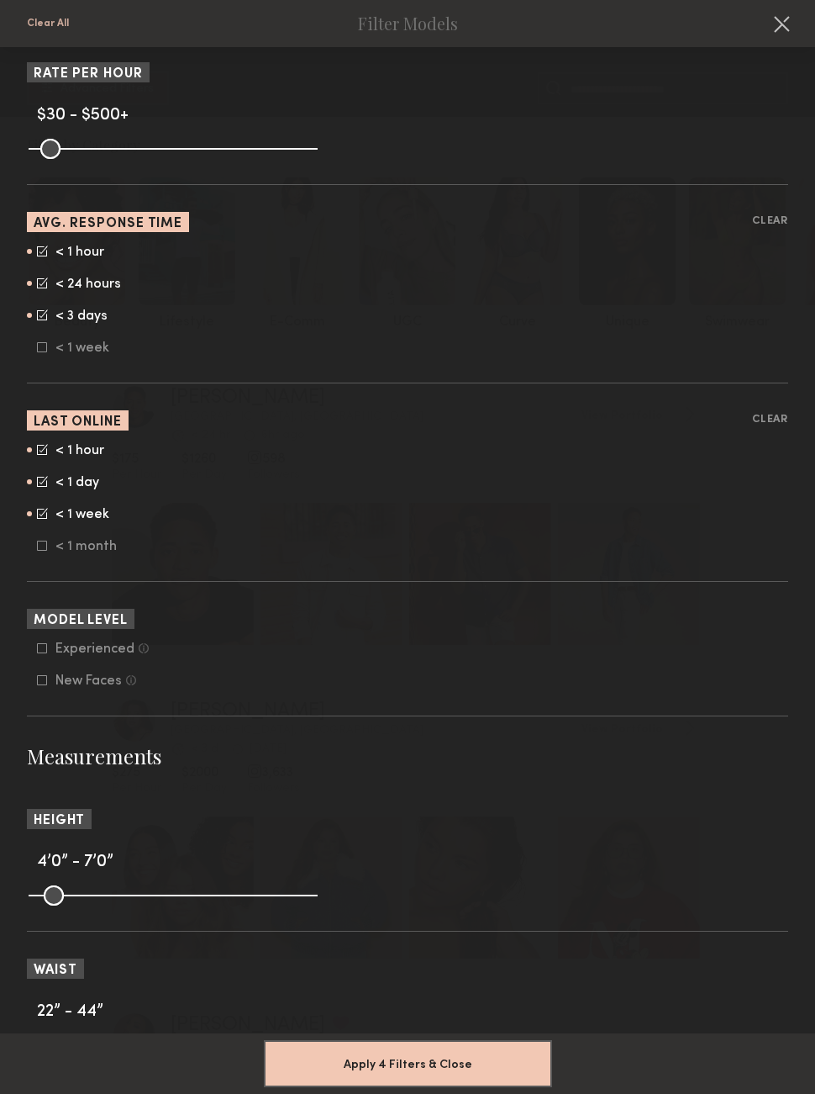
click at [43, 653] on icon at bounding box center [42, 648] width 10 height 10
click at [50, 685] on label "New Faces Talent we’ve deemed to be in the early stages of their professional c…" at bounding box center [86, 680] width 99 height 10
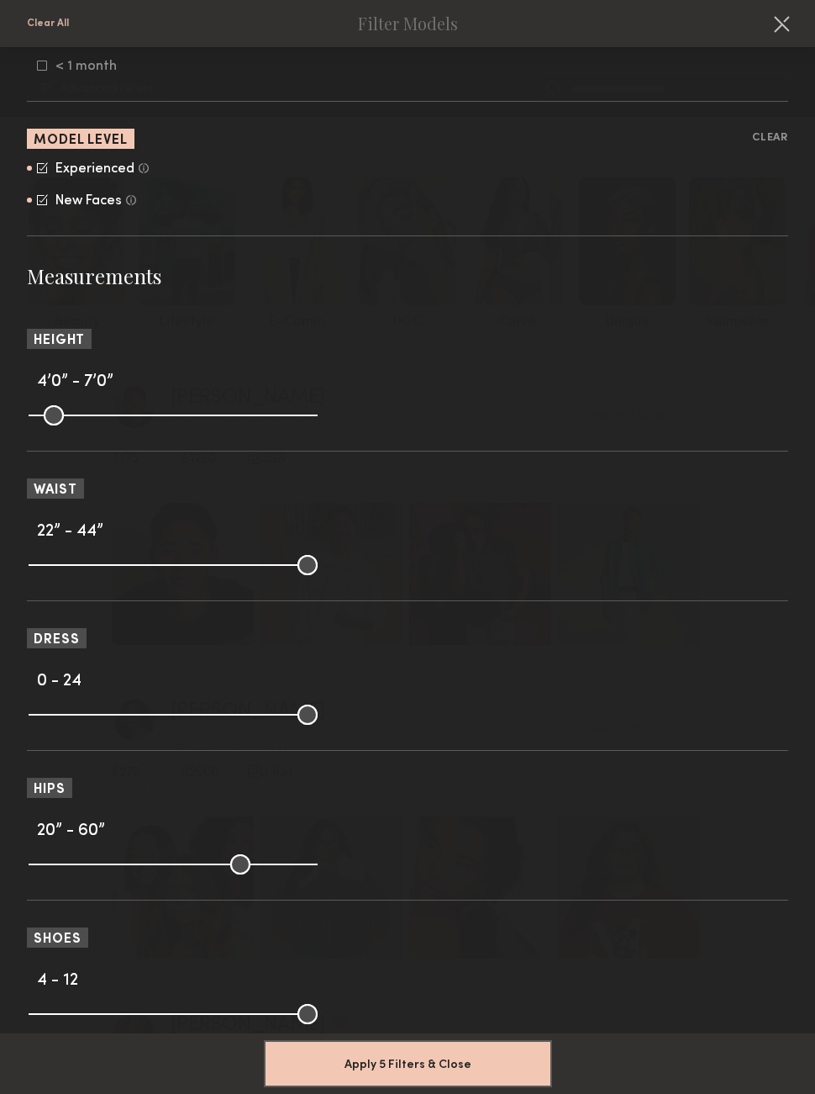
scroll to position [1257, 0]
click at [381, 1041] on button "Apply 5 Filters & Close" at bounding box center [408, 1063] width 288 height 47
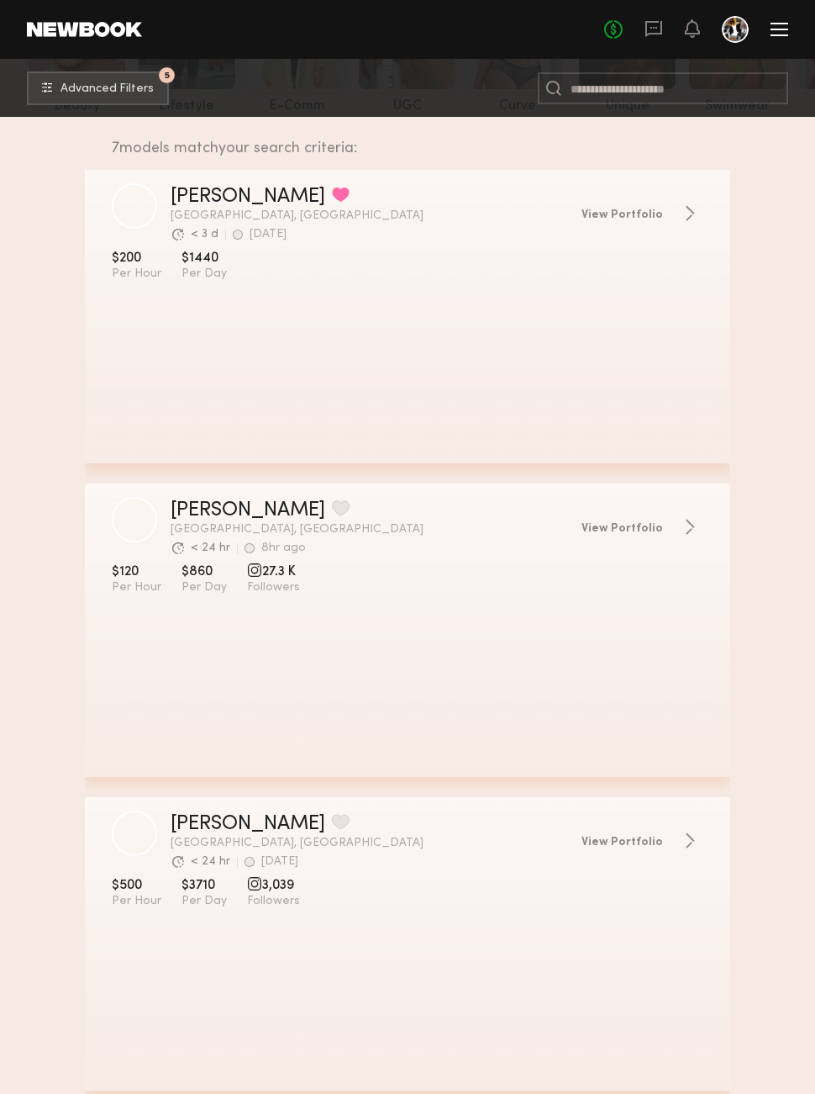
scroll to position [216, 0]
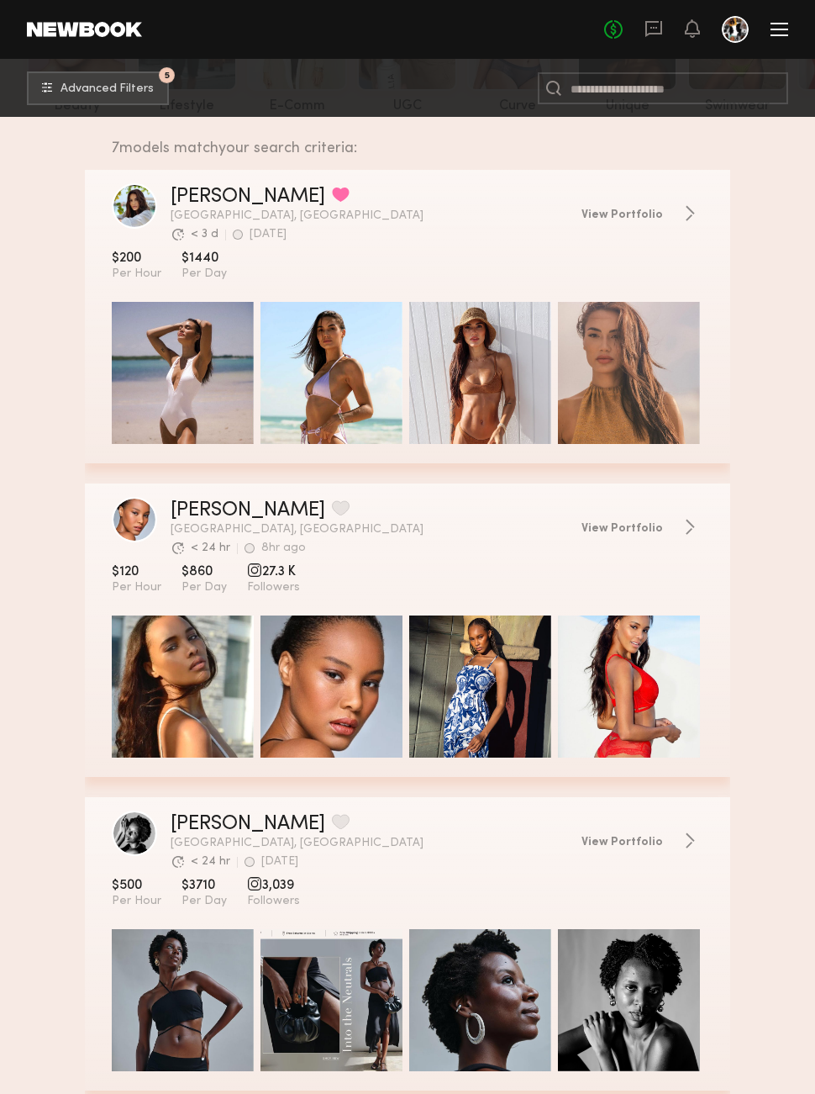
click at [613, 838] on span "View Portfolio" at bounding box center [623, 842] width 82 height 12
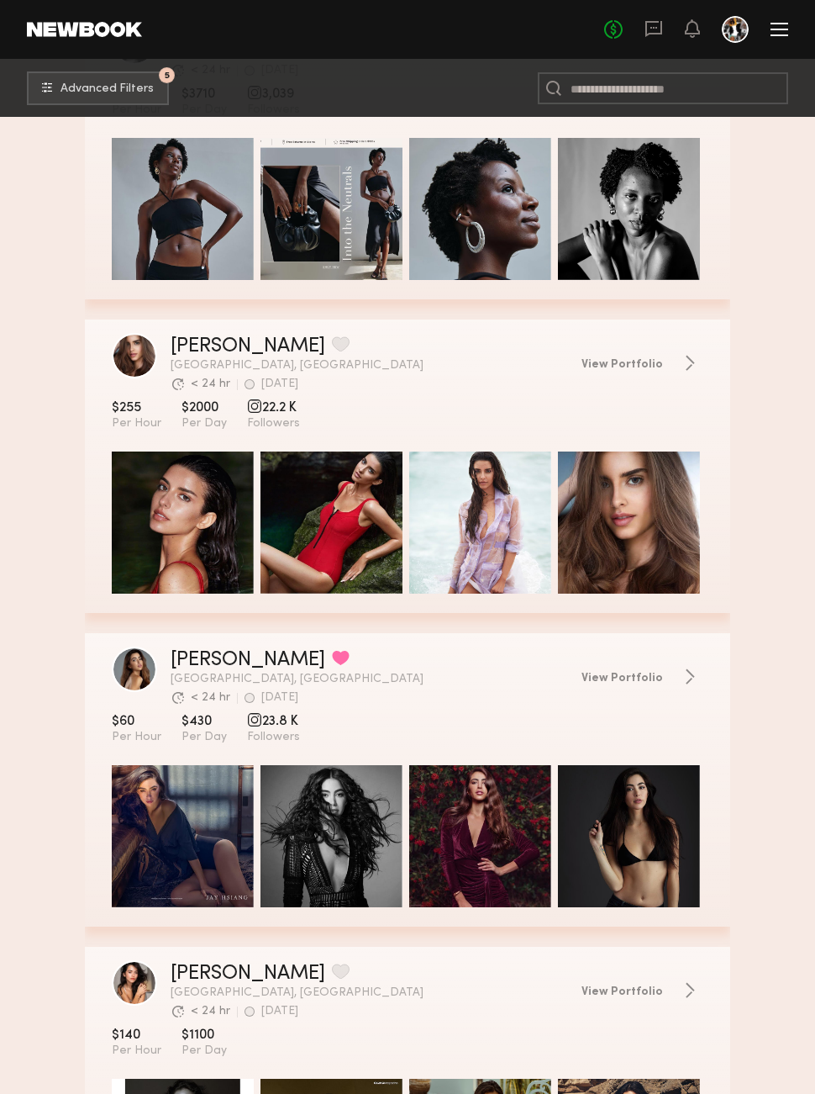
scroll to position [1020, 0]
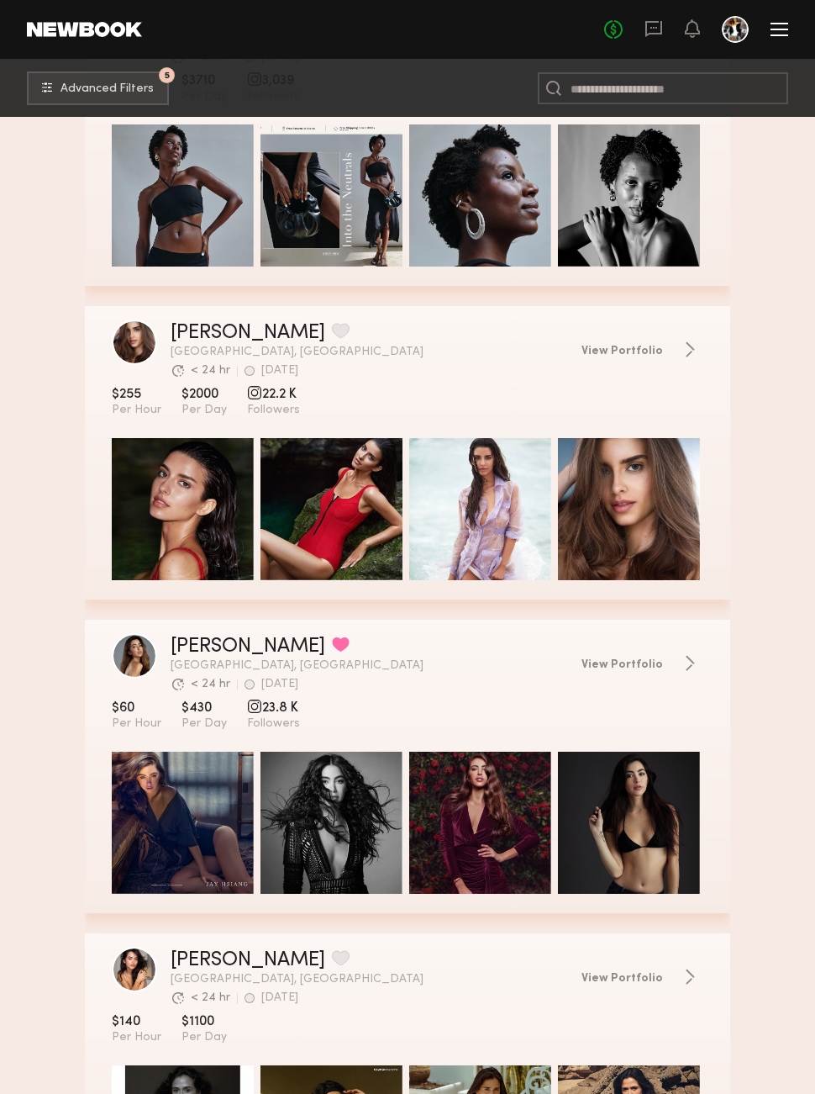
click at [628, 648] on header "Inna D. Favorited Miami, FL Avg. request response time < 24 hr 2d ago Last Onli…" at bounding box center [408, 663] width 646 height 60
click at [627, 659] on span "View Portfolio" at bounding box center [623, 665] width 82 height 12
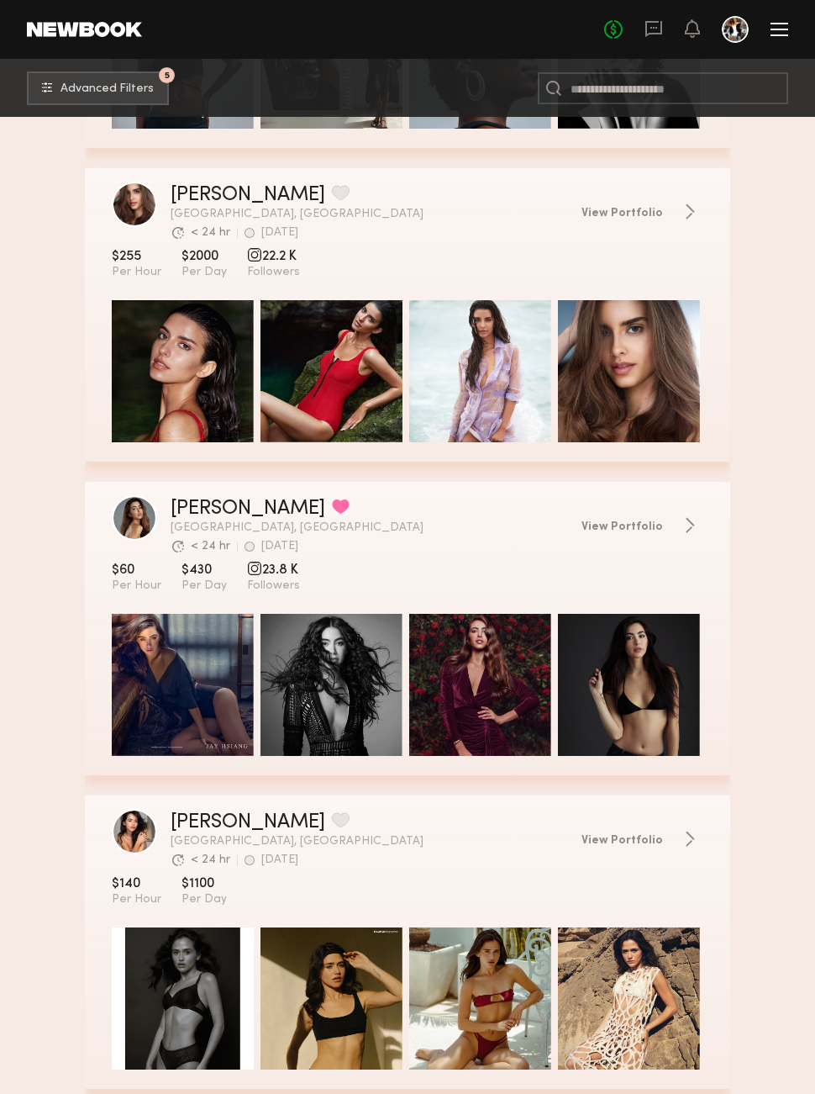
scroll to position [1168, 0]
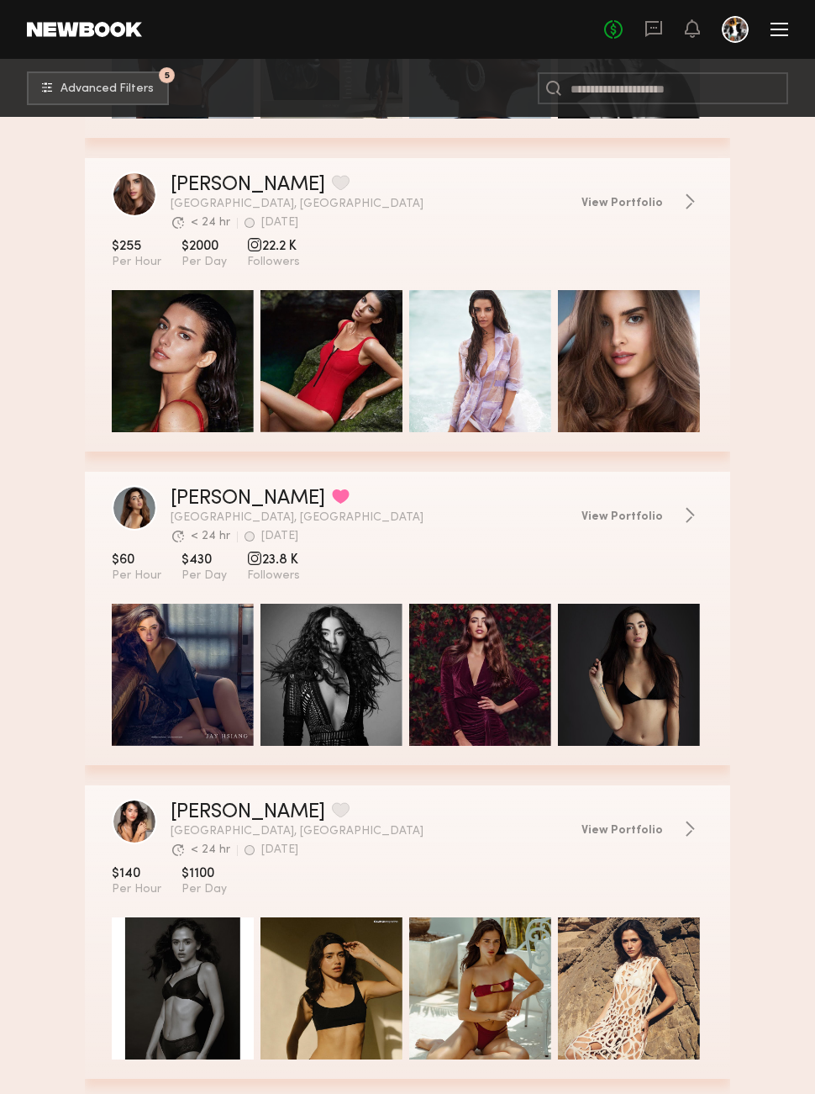
click at [647, 830] on span "View Portfolio" at bounding box center [623, 831] width 82 height 12
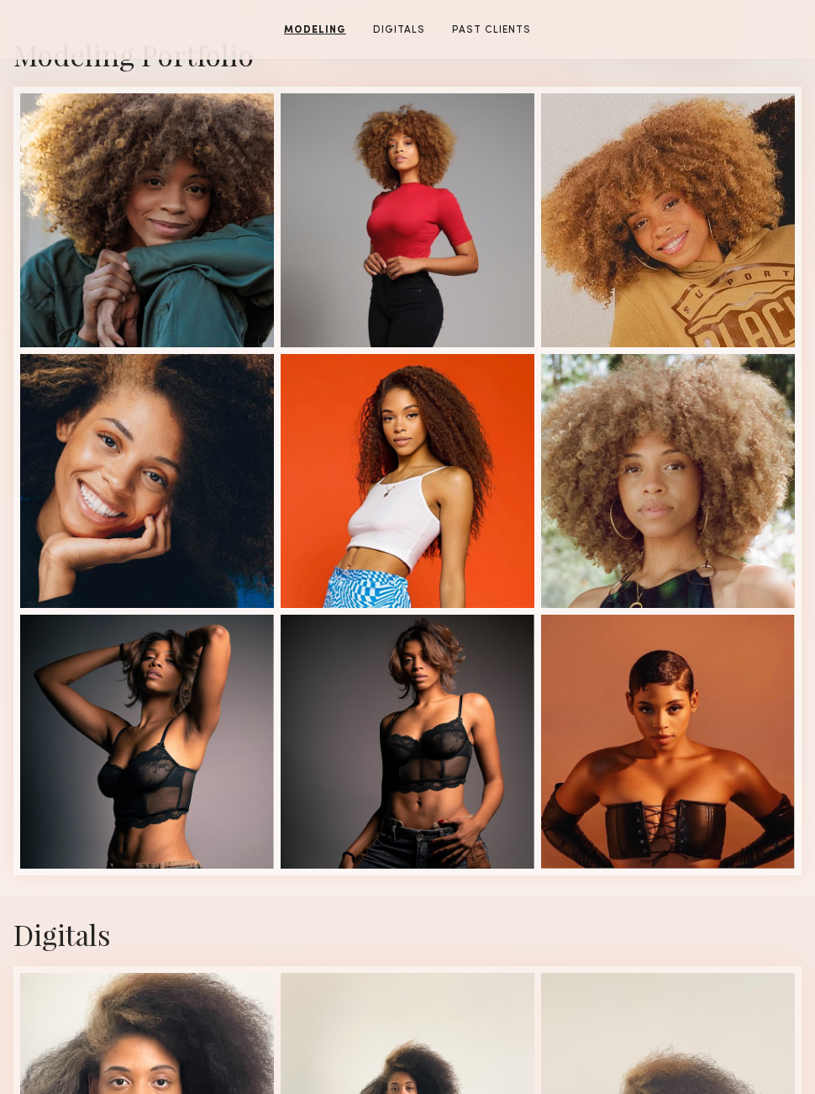
scroll to position [426, 0]
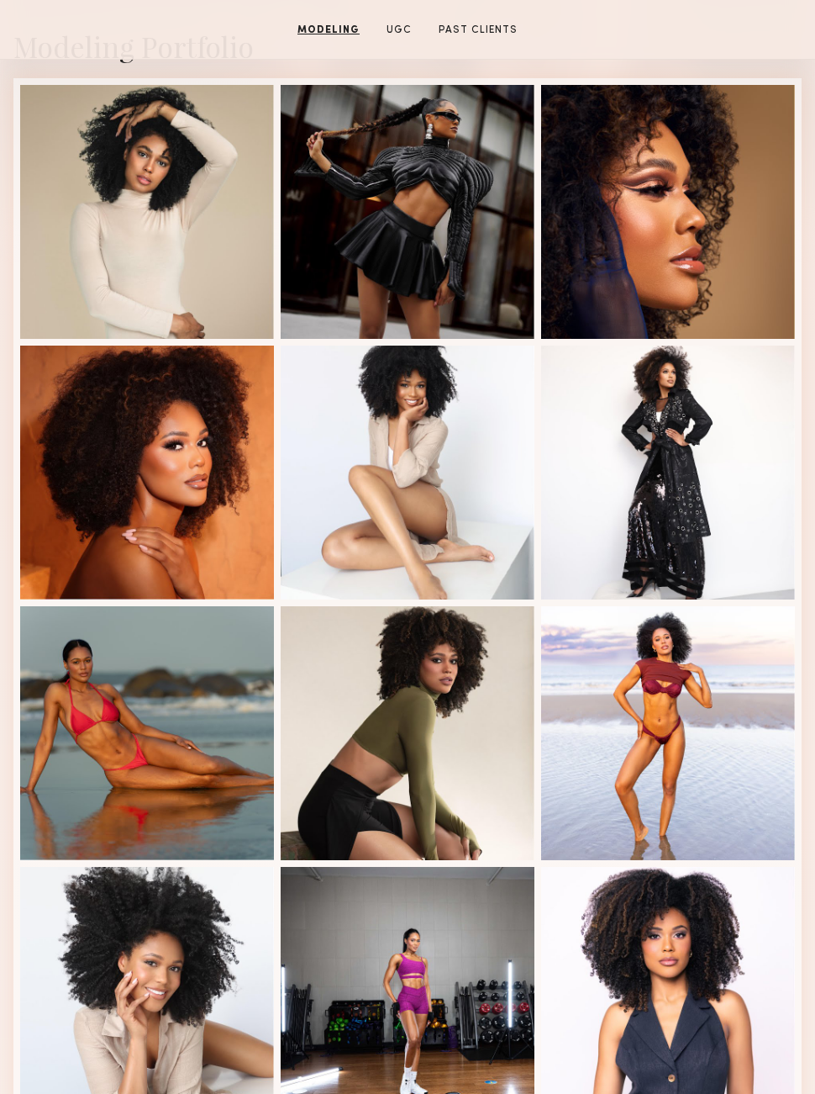
scroll to position [435, 0]
click at [87, 240] on div at bounding box center [147, 212] width 254 height 254
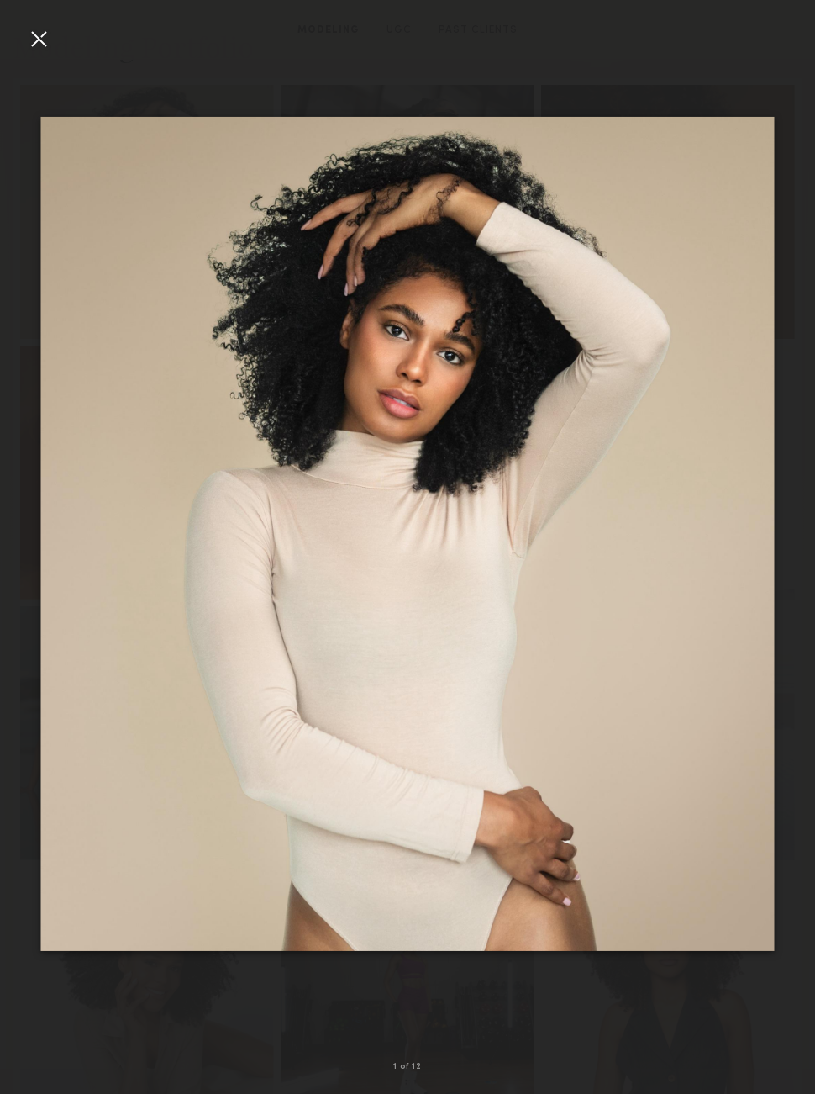
click at [29, 31] on div at bounding box center [38, 38] width 27 height 27
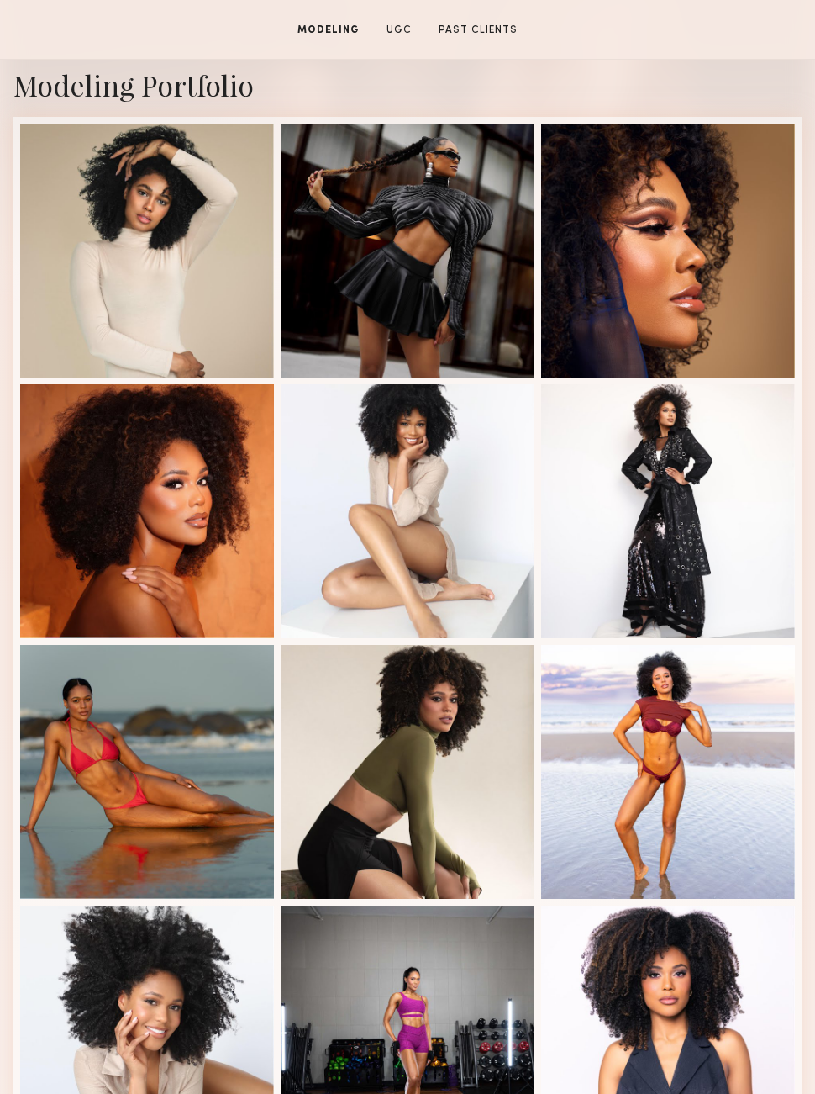
scroll to position [393, 0]
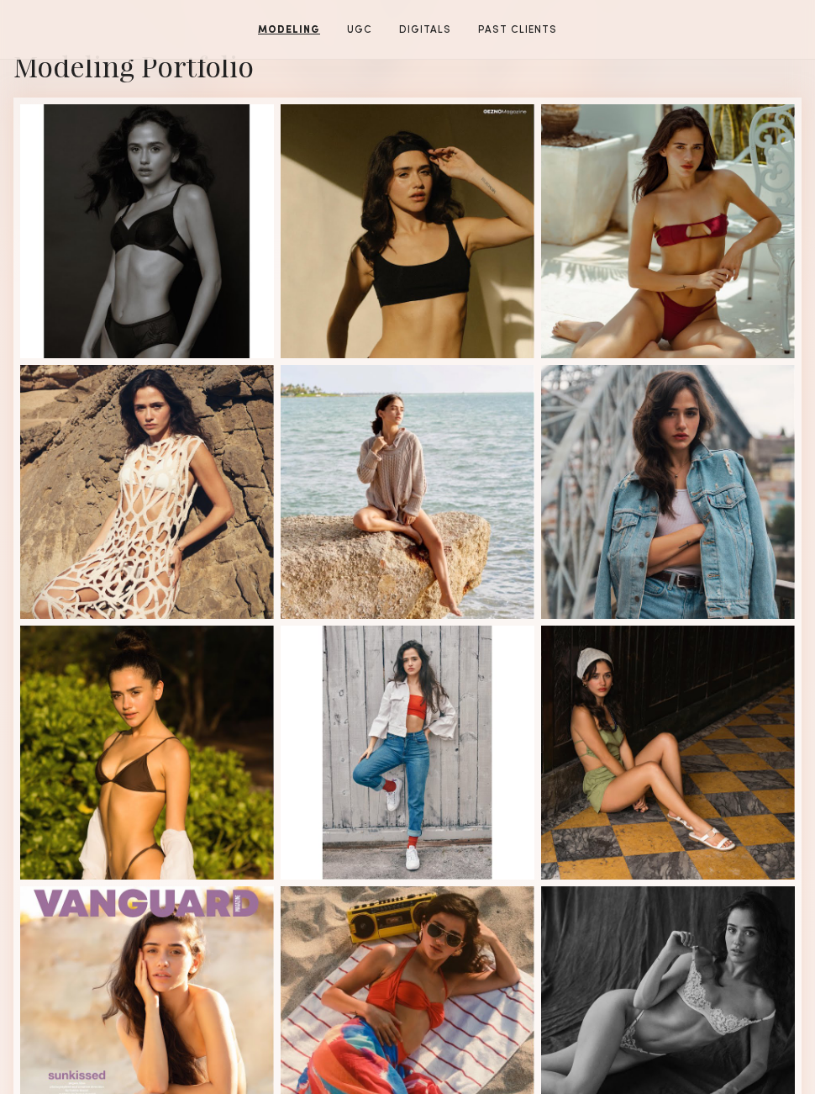
scroll to position [414, 0]
